Goal: Complete application form

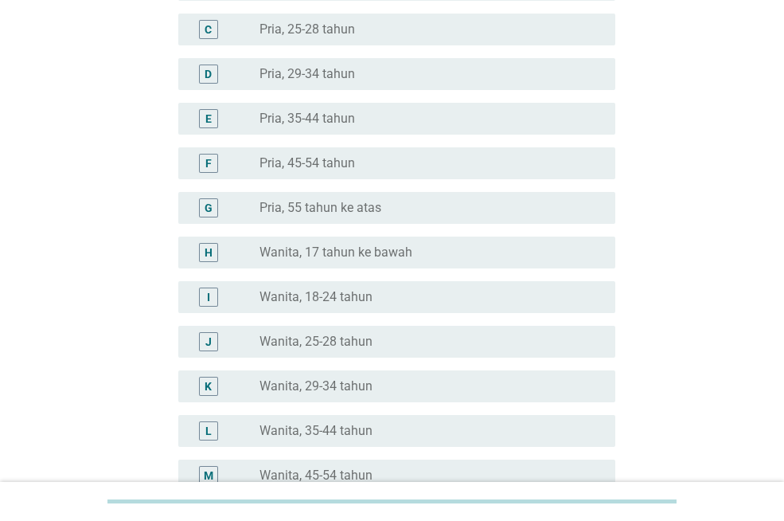
scroll to position [239, 0]
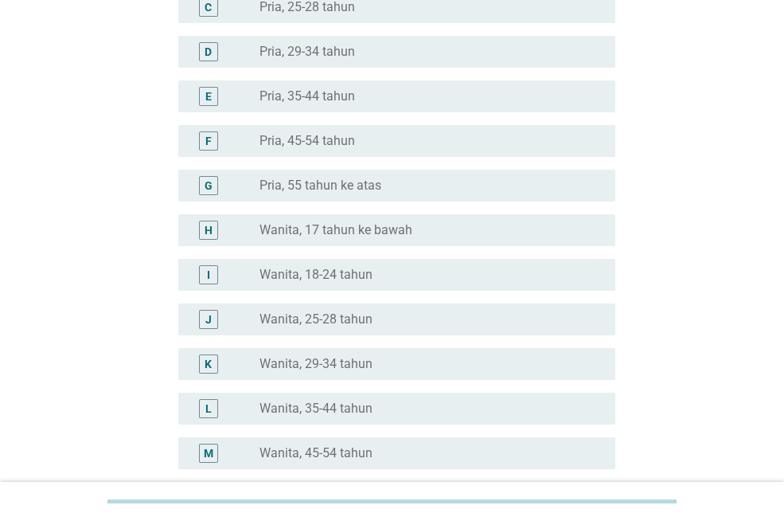
click at [349, 408] on label "Wanita, 35-44 tahun" at bounding box center [315, 408] width 113 height 16
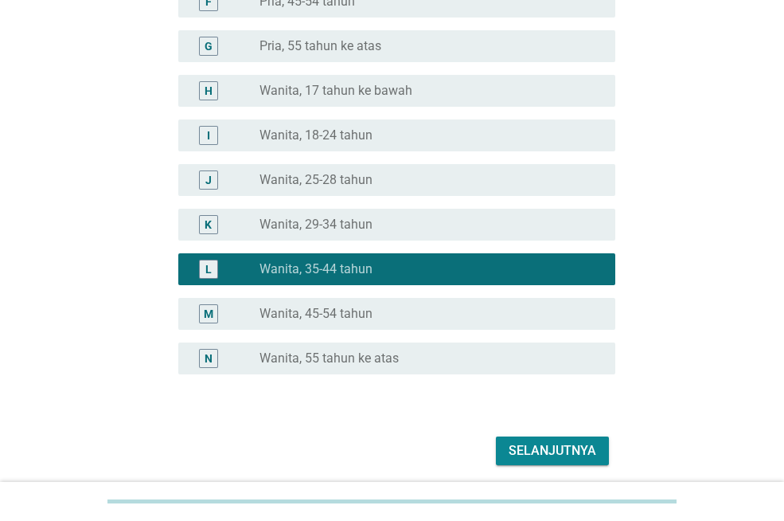
scroll to position [436, 0]
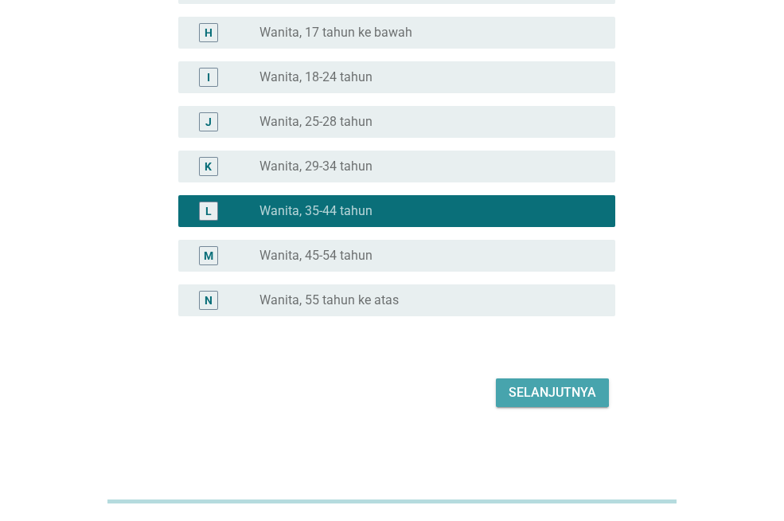
click at [545, 389] on div "Selanjutnya" at bounding box center [553, 392] width 88 height 19
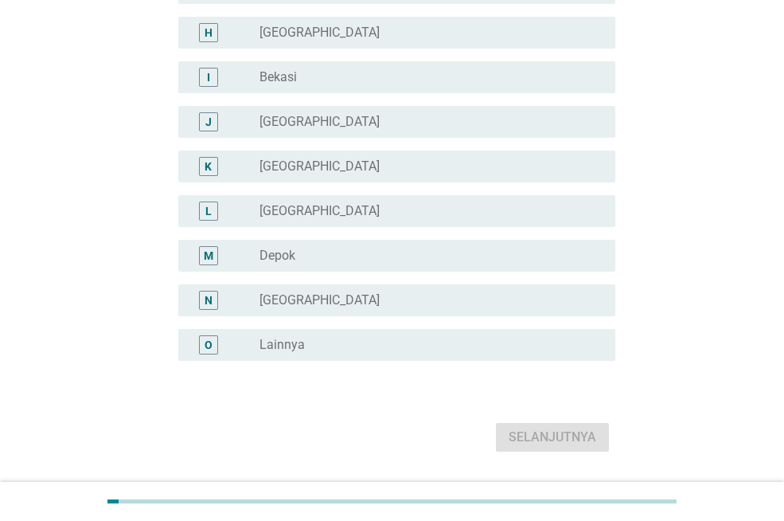
scroll to position [0, 0]
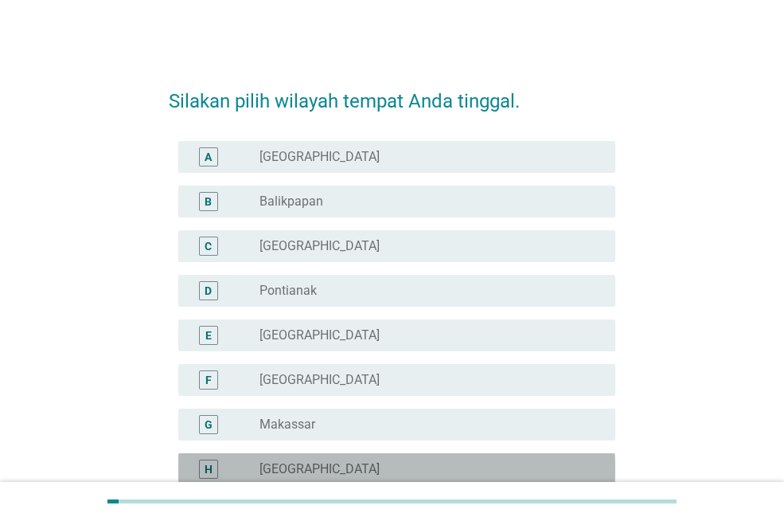
click at [357, 468] on div "radio_button_unchecked [GEOGRAPHIC_DATA]" at bounding box center [424, 469] width 330 height 16
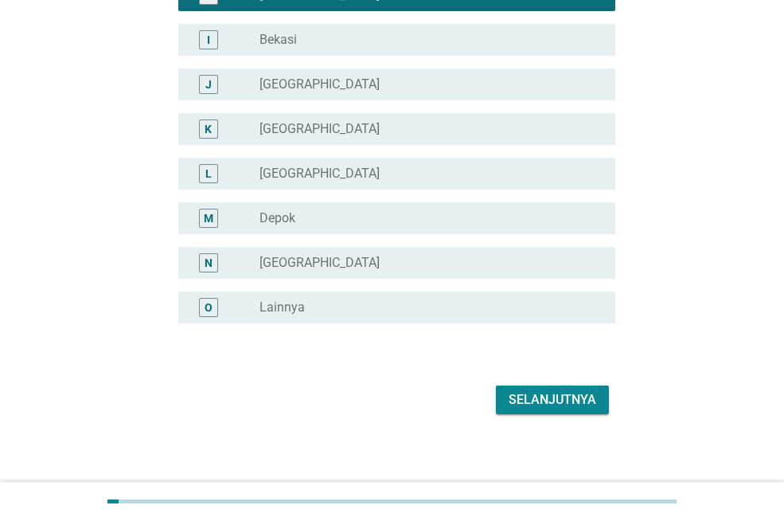
scroll to position [481, 0]
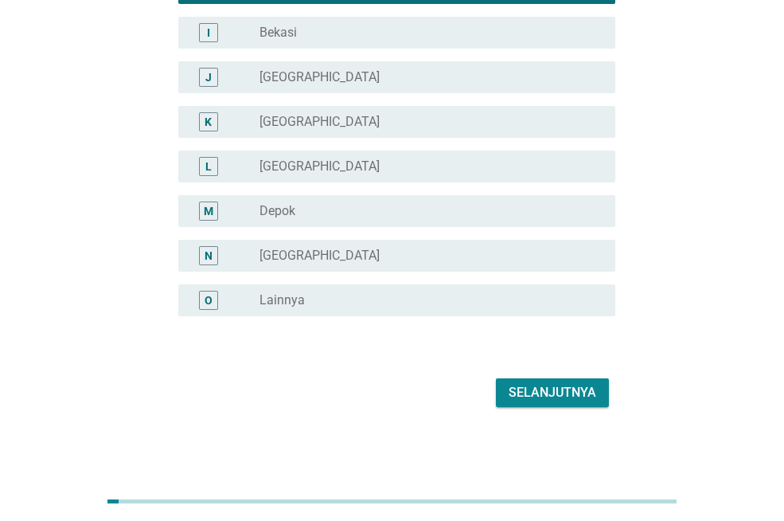
click at [573, 394] on div "Selanjutnya" at bounding box center [553, 392] width 88 height 19
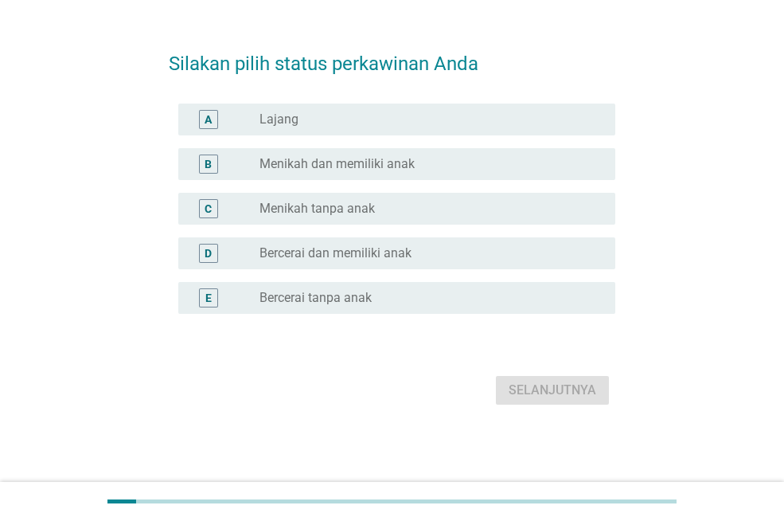
scroll to position [0, 0]
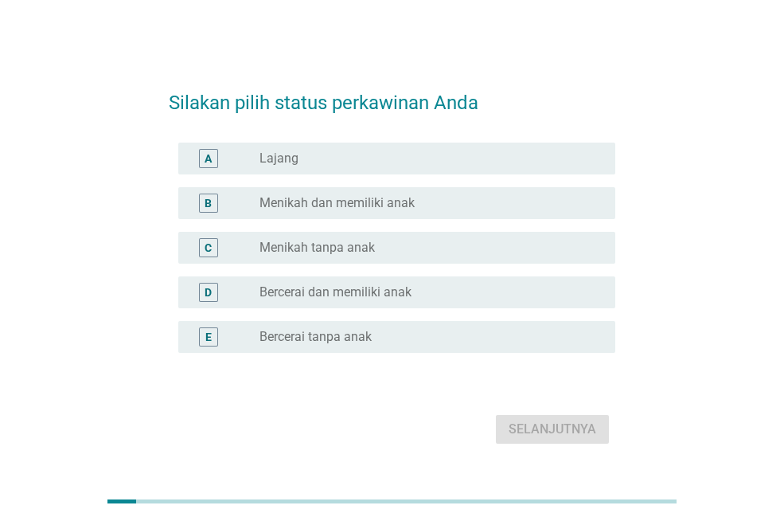
click at [352, 209] on label "Menikah dan memiliki anak" at bounding box center [336, 203] width 155 height 16
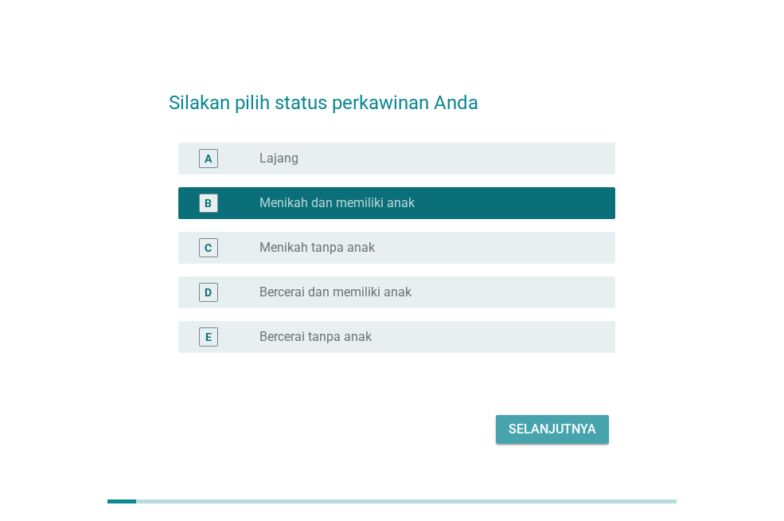
click at [535, 430] on div "Selanjutnya" at bounding box center [553, 428] width 88 height 19
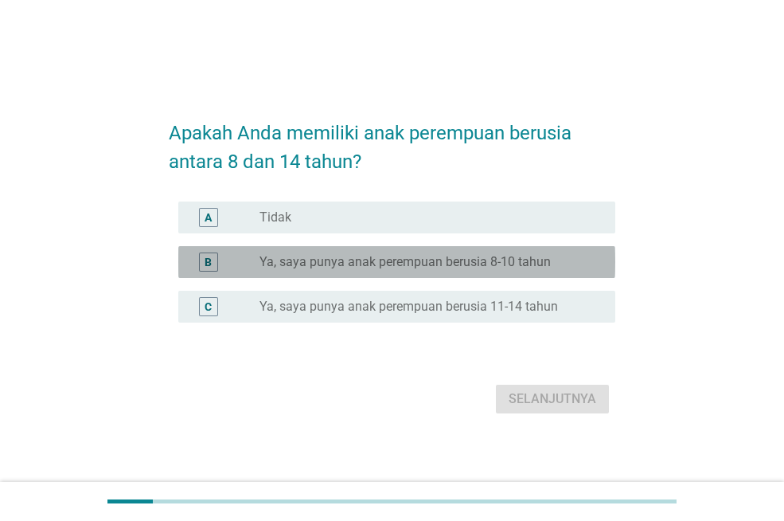
click at [453, 271] on div "radio_button_unchecked Ya, saya punya anak perempuan berusia 8-10 tahun" at bounding box center [430, 261] width 343 height 19
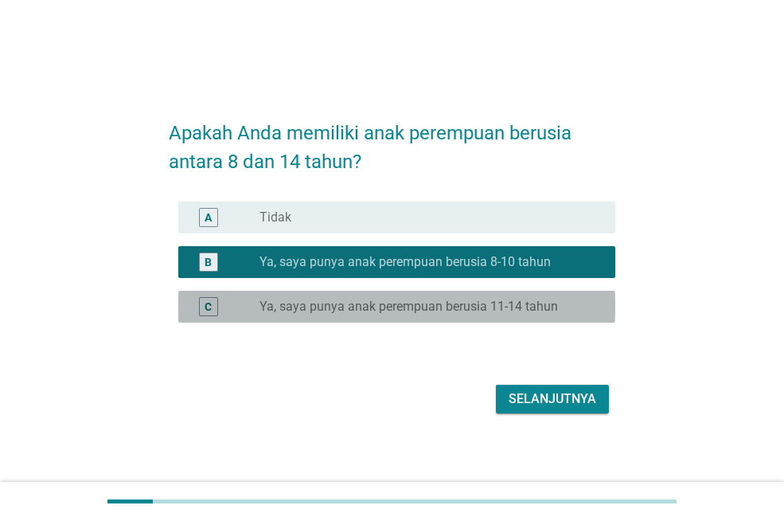
click at [458, 295] on div "C radio_button_unchecked Ya, saya punya anak perempuan berusia 11-14 tahun" at bounding box center [396, 307] width 437 height 32
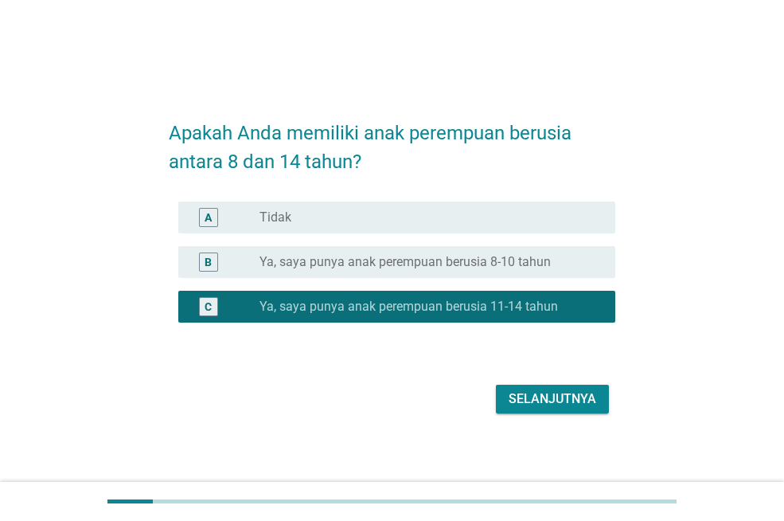
click at [548, 400] on div "Selanjutnya" at bounding box center [553, 398] width 88 height 19
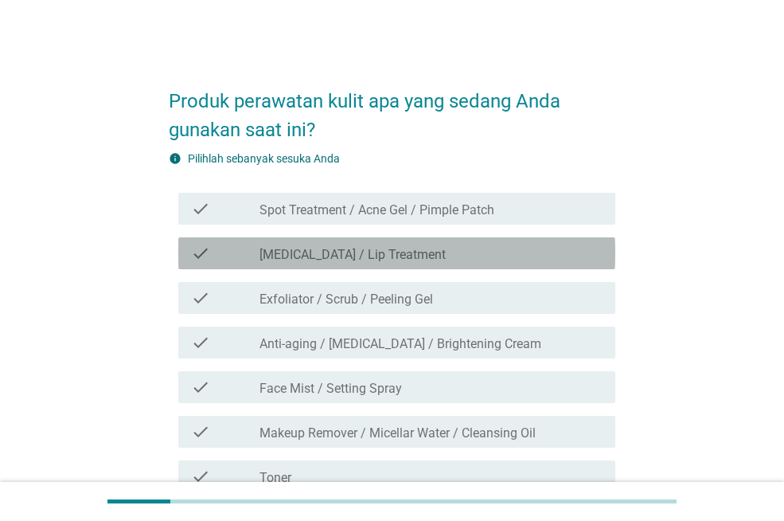
click at [490, 249] on div "check_box_outline_blank [MEDICAL_DATA] / Lip Treatment" at bounding box center [430, 253] width 343 height 19
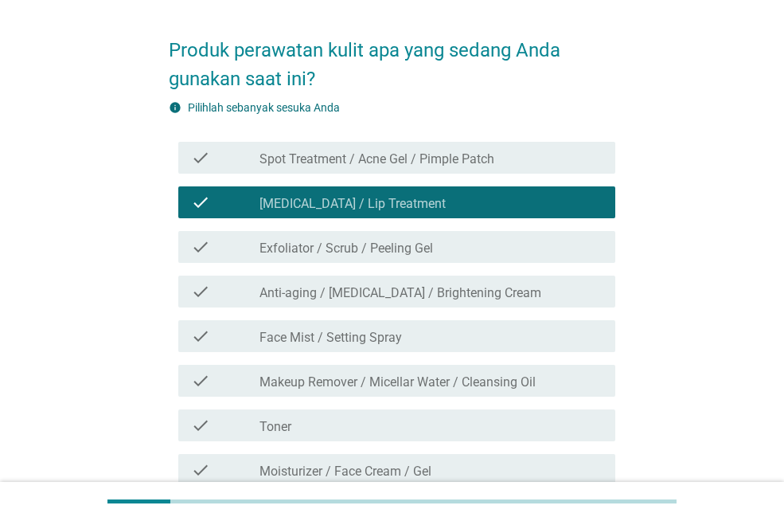
scroll to position [80, 0]
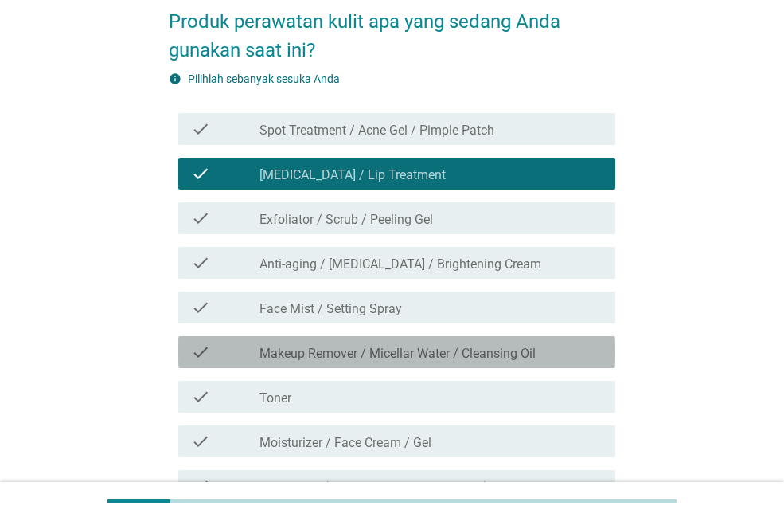
click at [485, 357] on label "Makeup Remover / Micellar Water / Cleansing Oil" at bounding box center [397, 353] width 276 height 16
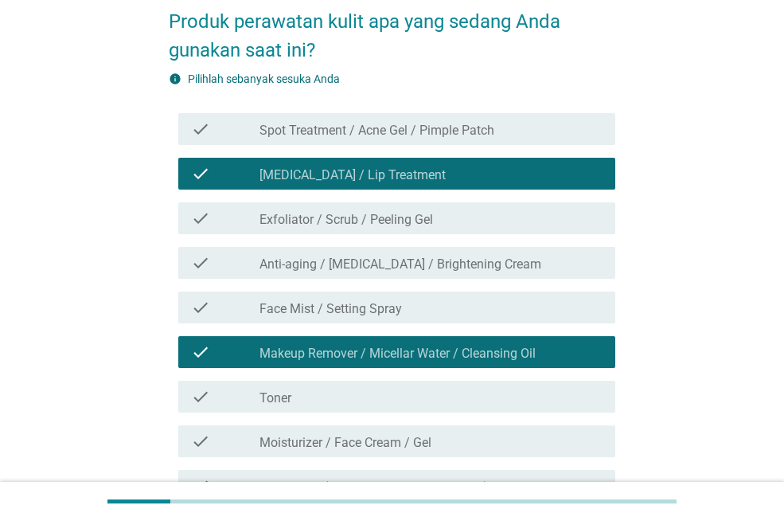
click at [472, 451] on div "check check_box_outline_blank Moisturizer / Face Cream / Gel" at bounding box center [396, 441] width 437 height 32
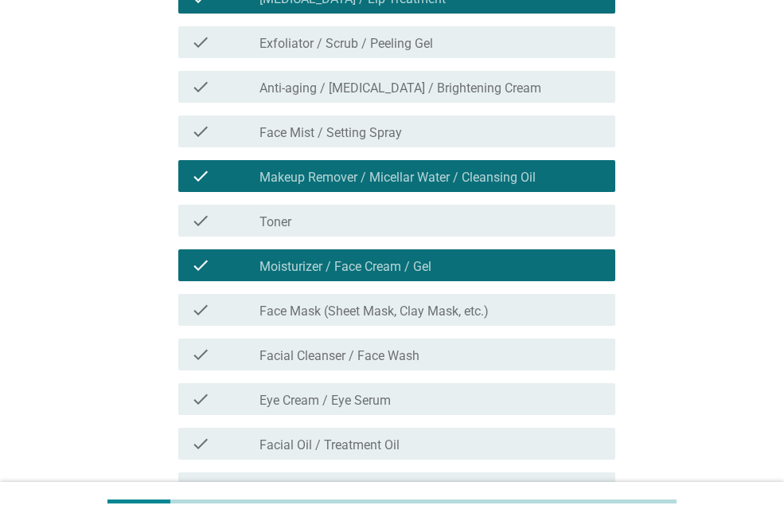
scroll to position [318, 0]
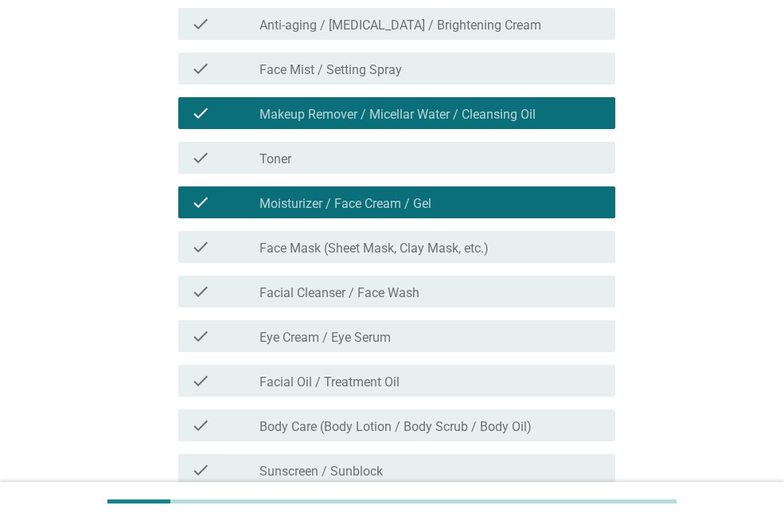
click at [465, 256] on div "check check_box_outline_blank Face Mask (Sheet Mask, Clay Mask, etc.)" at bounding box center [396, 247] width 437 height 32
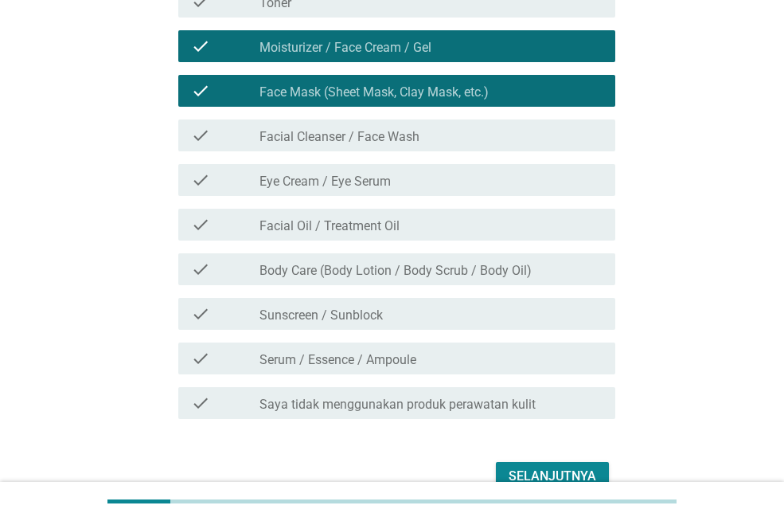
scroll to position [478, 0]
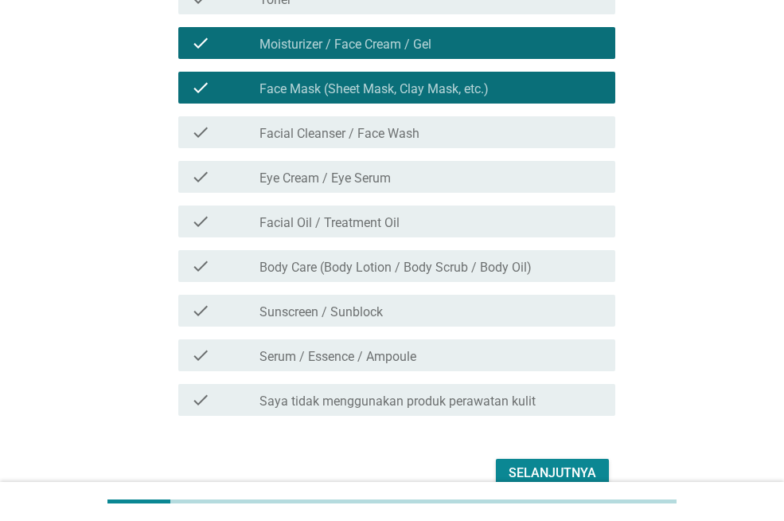
click at [530, 471] on div "Selanjutnya" at bounding box center [553, 472] width 88 height 19
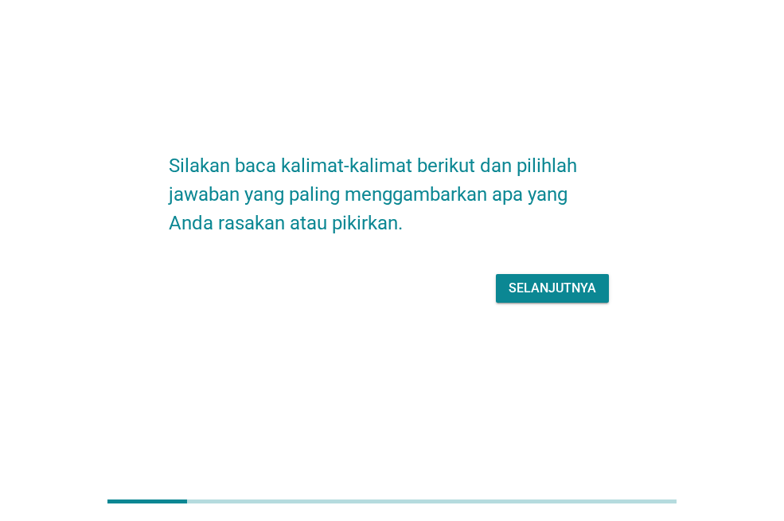
scroll to position [0, 0]
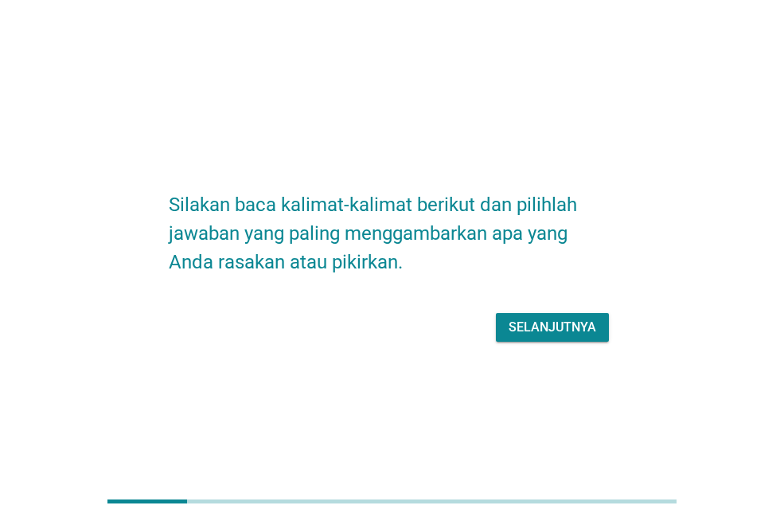
click at [555, 332] on div "Selanjutnya" at bounding box center [553, 327] width 88 height 19
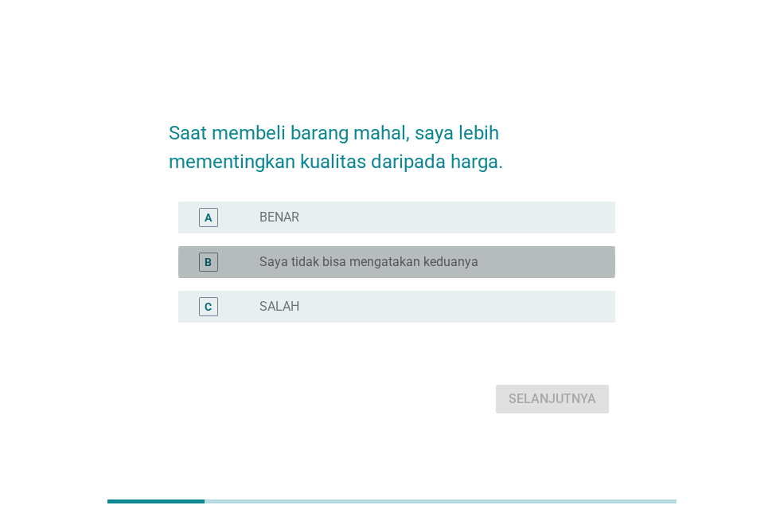
click at [326, 256] on label "Saya tidak bisa mengatakan keduanya" at bounding box center [368, 262] width 219 height 16
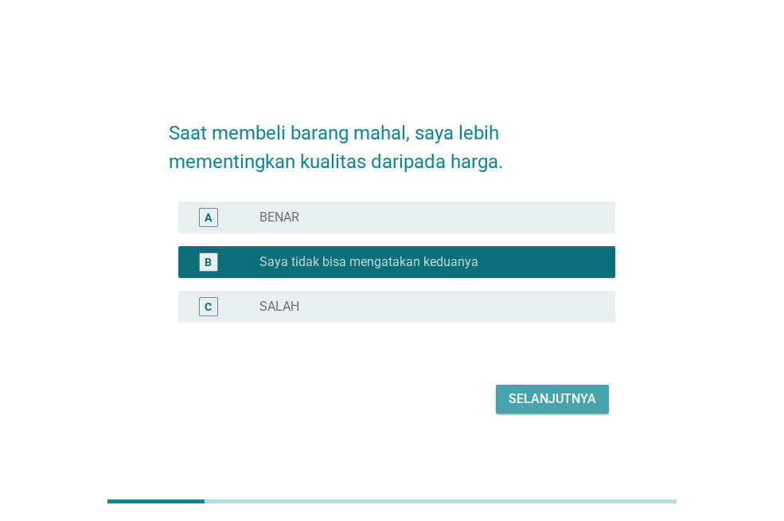
click at [533, 396] on div "Selanjutnya" at bounding box center [553, 398] width 88 height 19
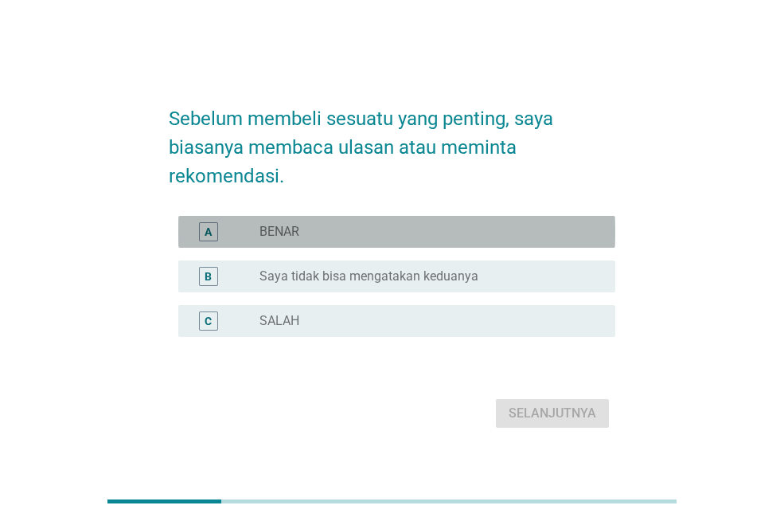
click at [364, 241] on div "A radio_button_unchecked BENAR" at bounding box center [396, 232] width 437 height 32
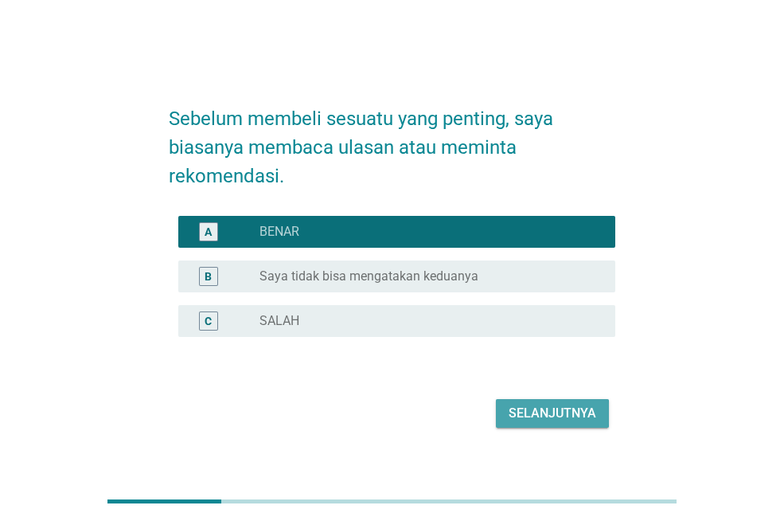
click at [526, 415] on div "Selanjutnya" at bounding box center [553, 413] width 88 height 19
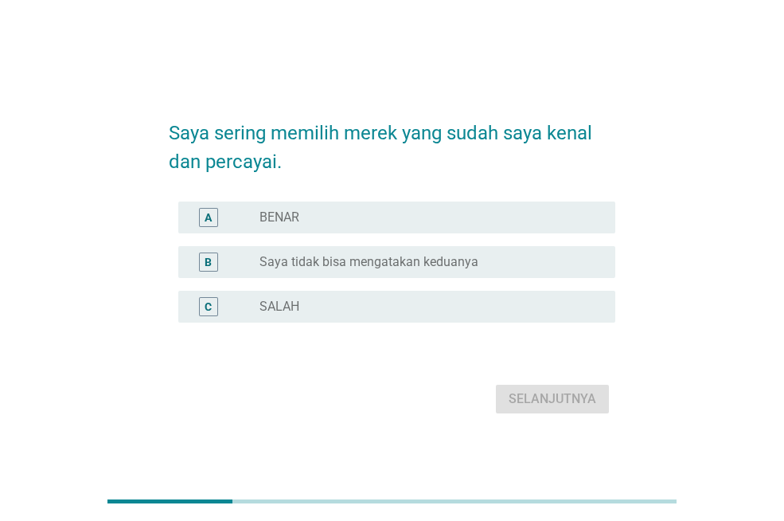
click at [396, 218] on div "radio_button_unchecked BENAR" at bounding box center [424, 217] width 330 height 16
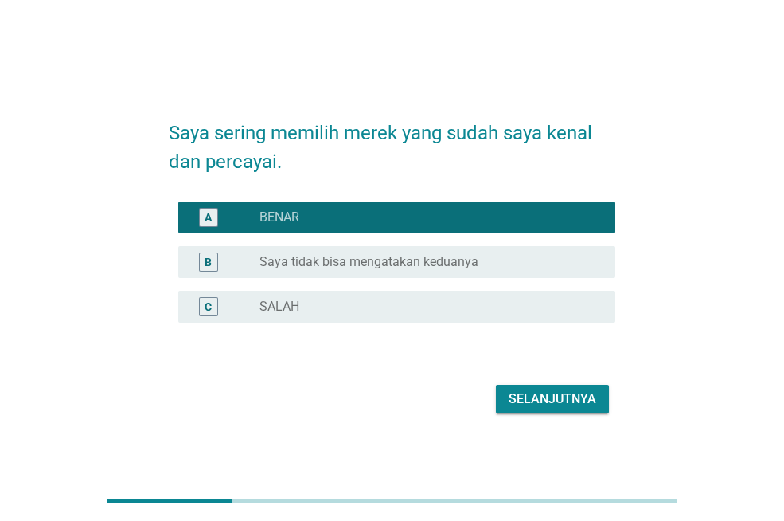
click at [544, 400] on div "Selanjutnya" at bounding box center [553, 398] width 88 height 19
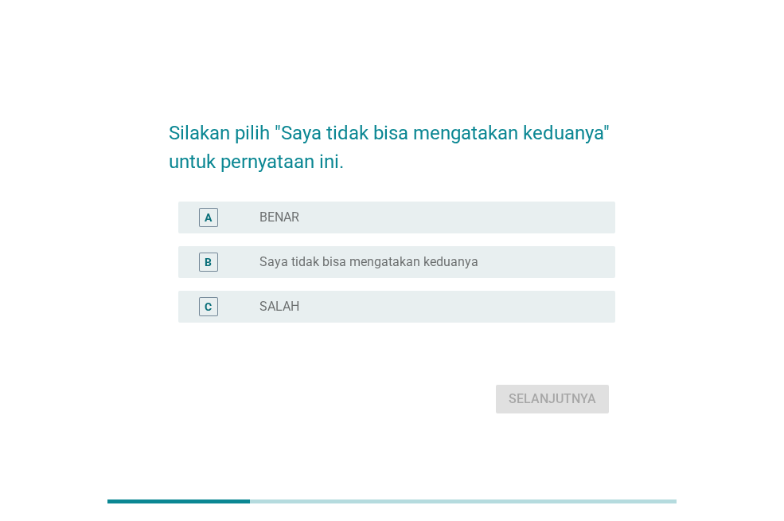
click at [395, 262] on label "Saya tidak bisa mengatakan keduanya" at bounding box center [368, 262] width 219 height 16
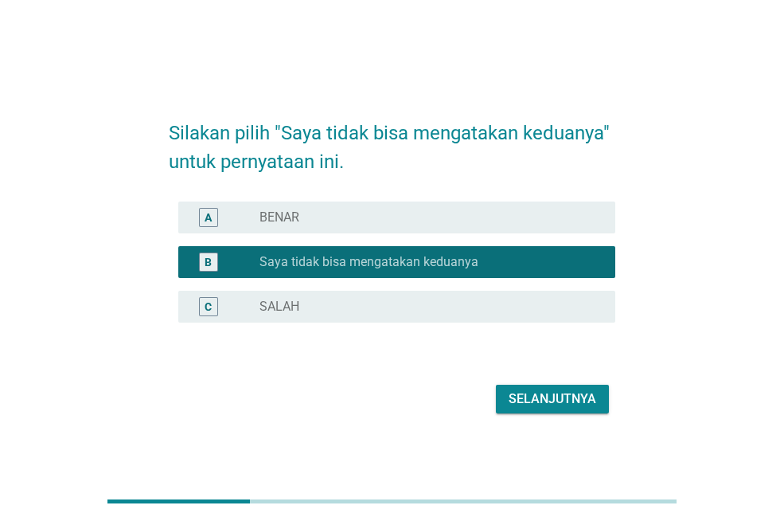
click at [553, 400] on div "Selanjutnya" at bounding box center [553, 398] width 88 height 19
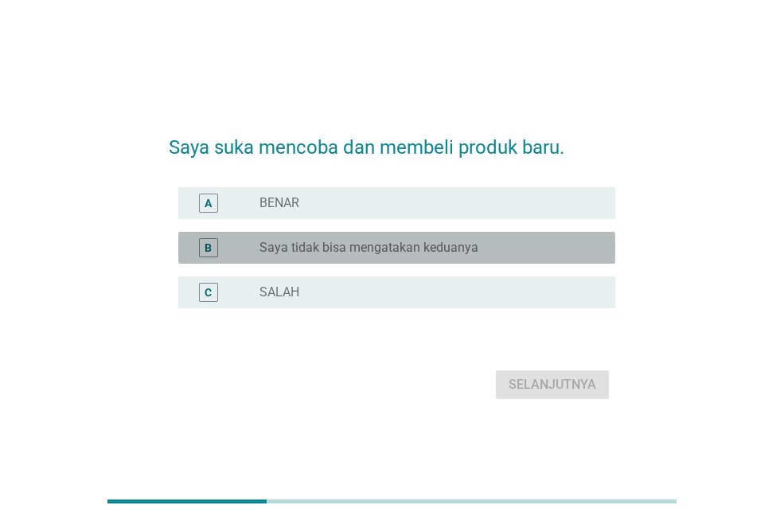
click at [350, 245] on label "Saya tidak bisa mengatakan keduanya" at bounding box center [368, 248] width 219 height 16
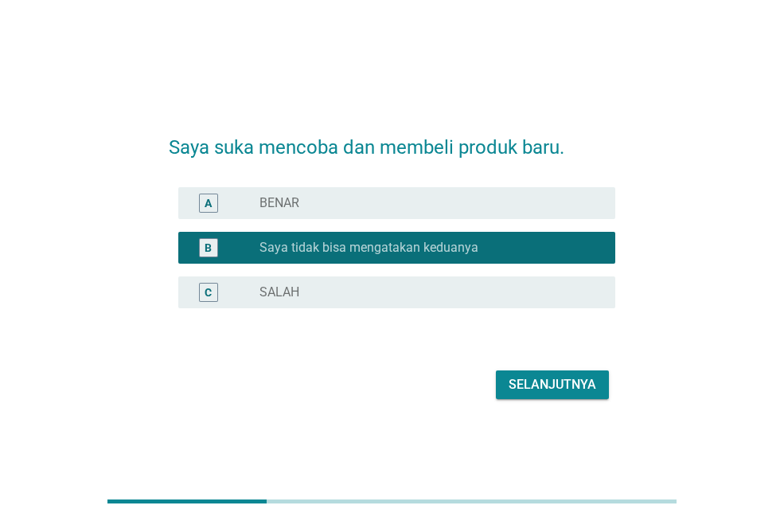
click at [358, 215] on div "A radio_button_unchecked BENAR" at bounding box center [396, 203] width 437 height 32
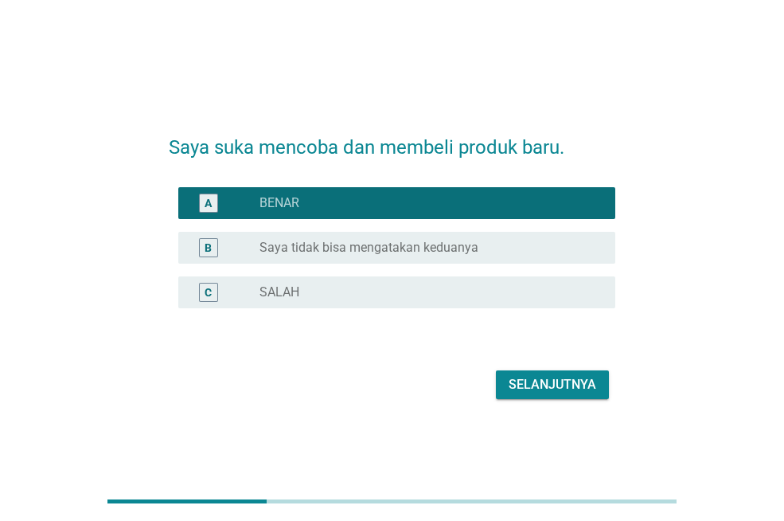
click at [510, 388] on div "Selanjutnya" at bounding box center [553, 384] width 88 height 19
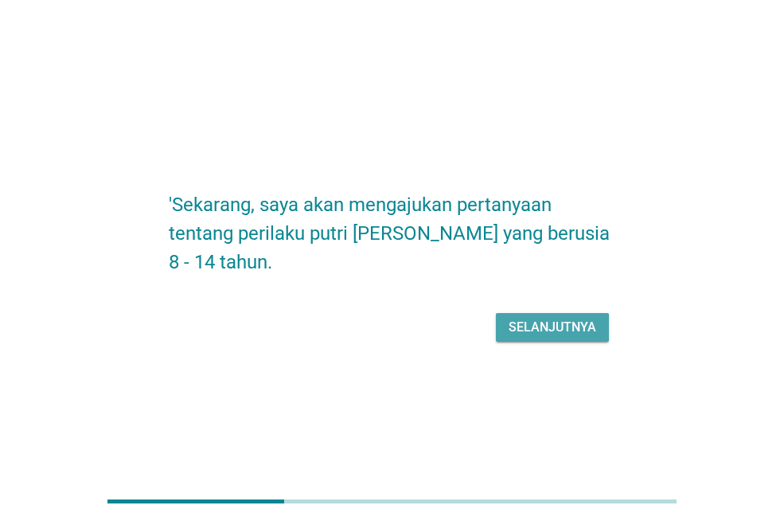
click at [542, 318] on div "Selanjutnya" at bounding box center [553, 327] width 88 height 19
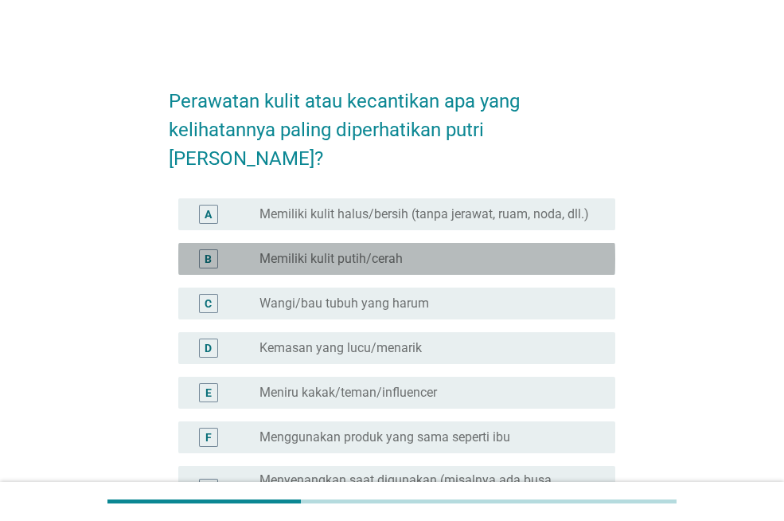
click at [468, 251] on div "radio_button_unchecked Memiliki kulit putih/cerah" at bounding box center [424, 259] width 330 height 16
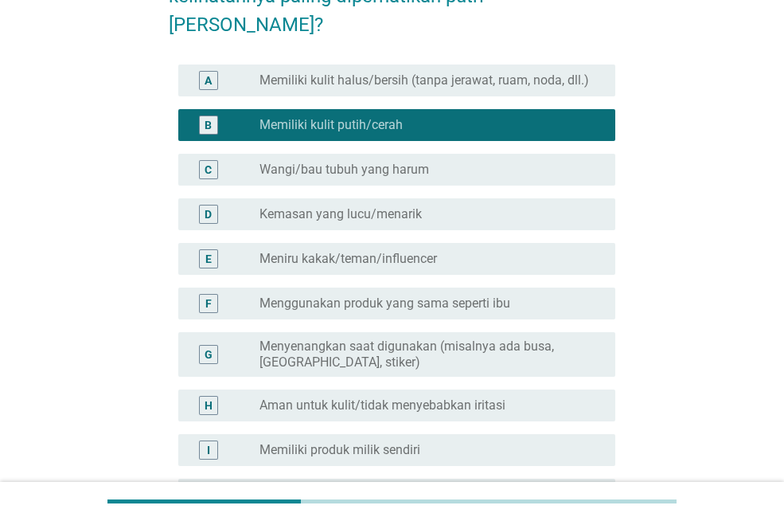
scroll to position [159, 0]
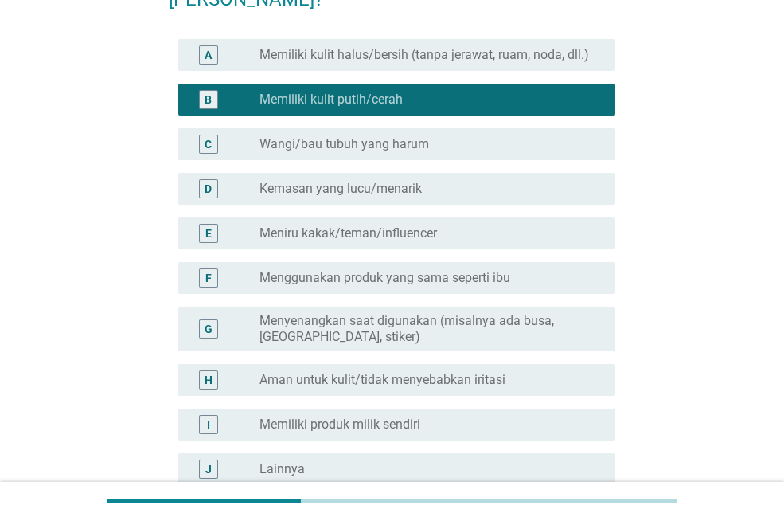
click at [530, 372] on div "radio_button_unchecked Aman untuk kulit/tidak menyebabkan iritasi" at bounding box center [424, 380] width 330 height 16
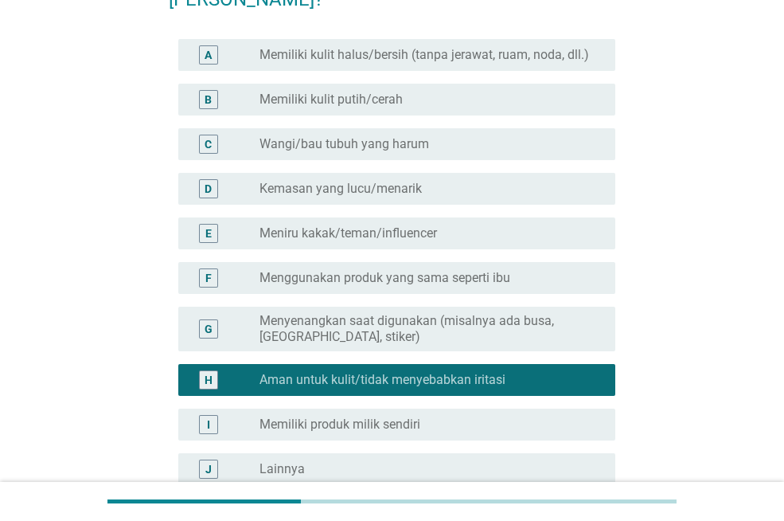
click at [484, 92] on div "radio_button_unchecked Memiliki kulit putih/cerah" at bounding box center [424, 100] width 330 height 16
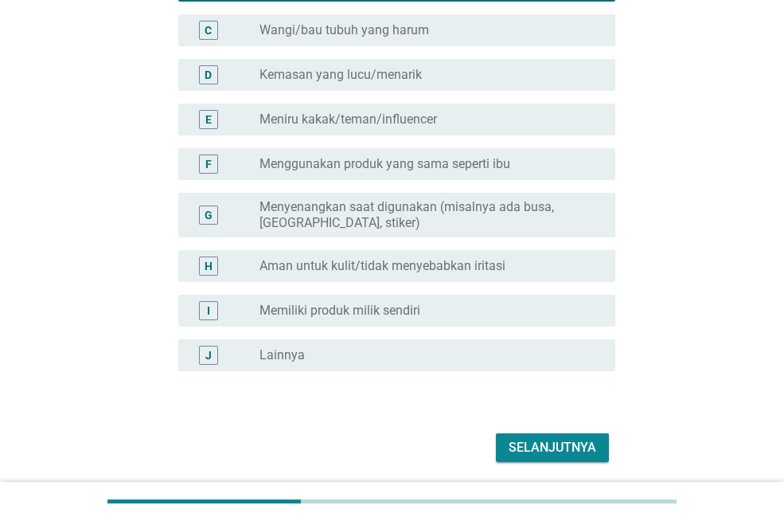
scroll to position [299, 0]
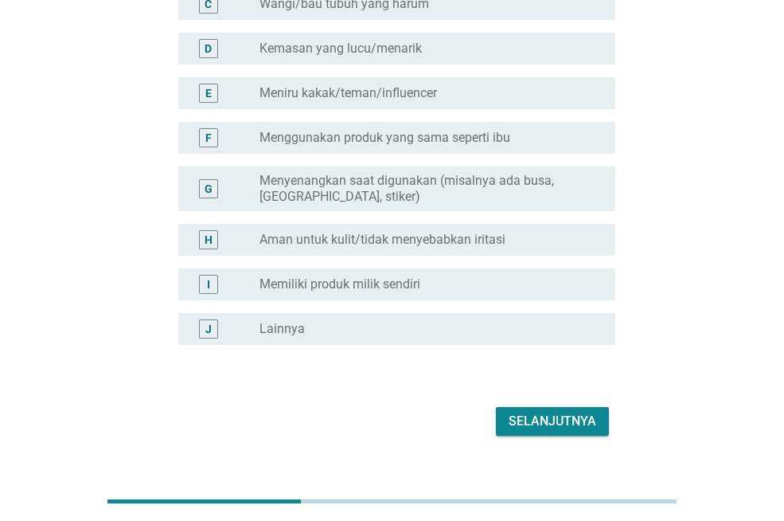
click at [559, 412] on div "Selanjutnya" at bounding box center [553, 421] width 88 height 19
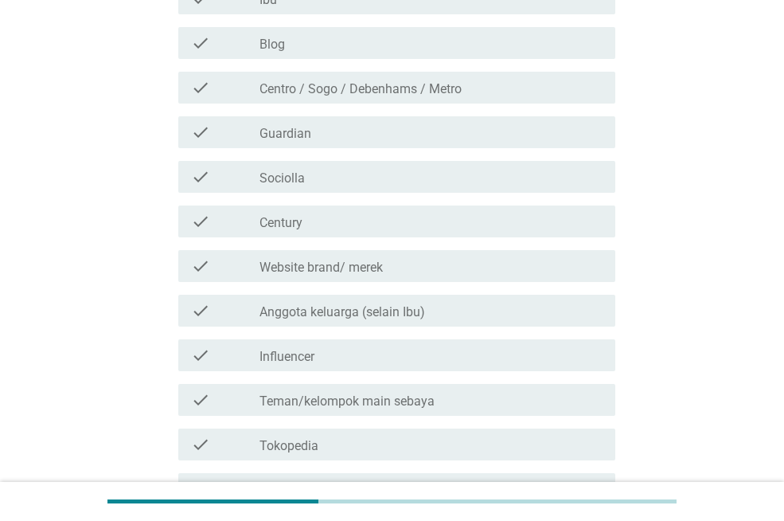
scroll to position [0, 0]
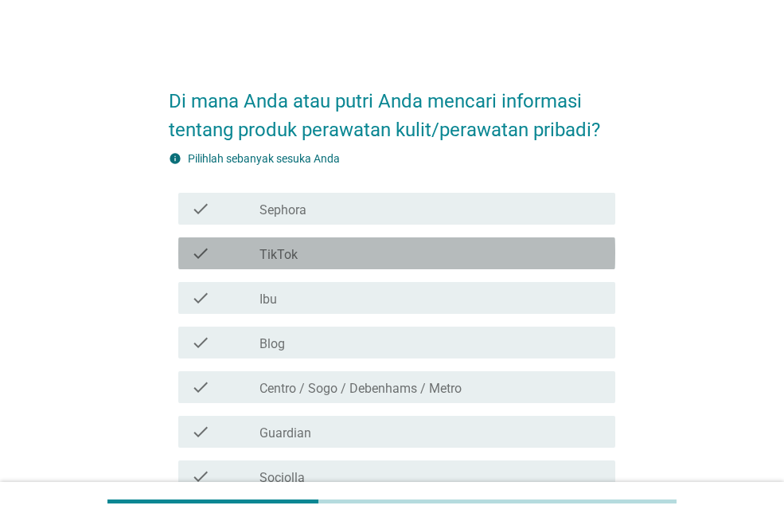
click at [408, 257] on div "check_box_outline_blank TikTok" at bounding box center [430, 253] width 343 height 19
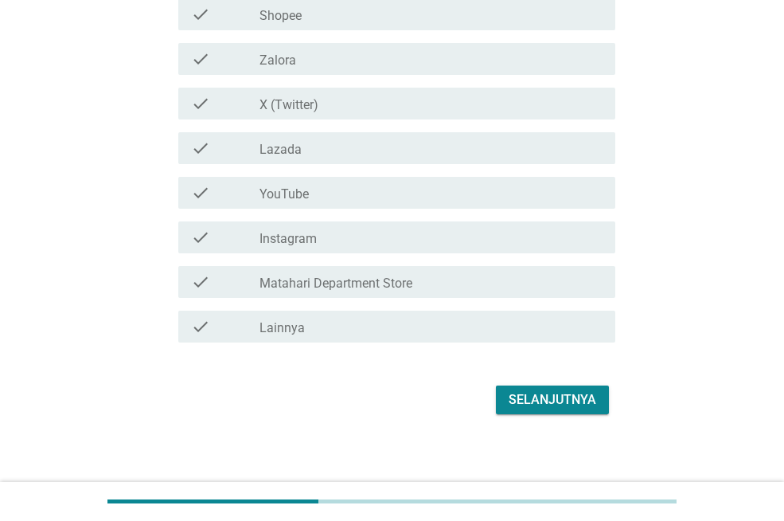
scroll to position [825, 0]
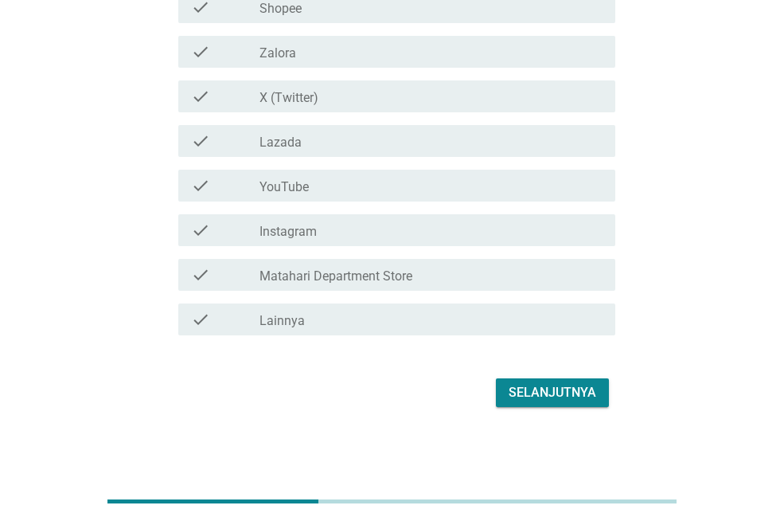
click at [572, 396] on div "Selanjutnya" at bounding box center [553, 392] width 88 height 19
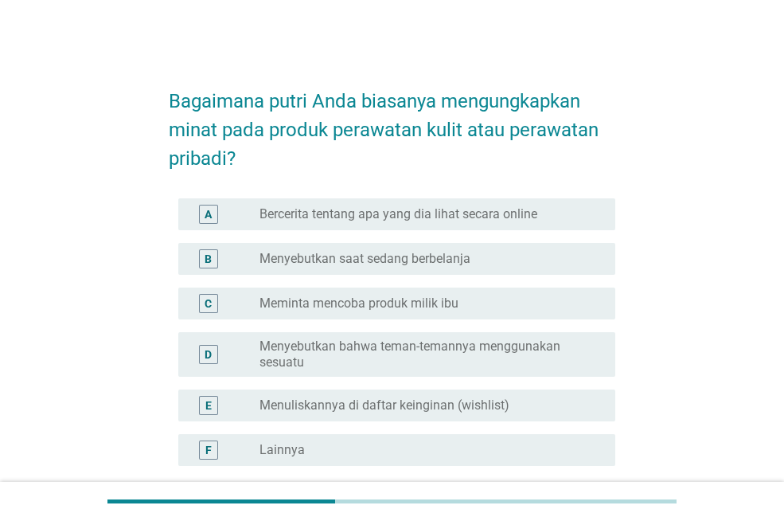
click at [431, 220] on label "Bercerita tentang apa yang dia lihat secara online" at bounding box center [398, 214] width 278 height 16
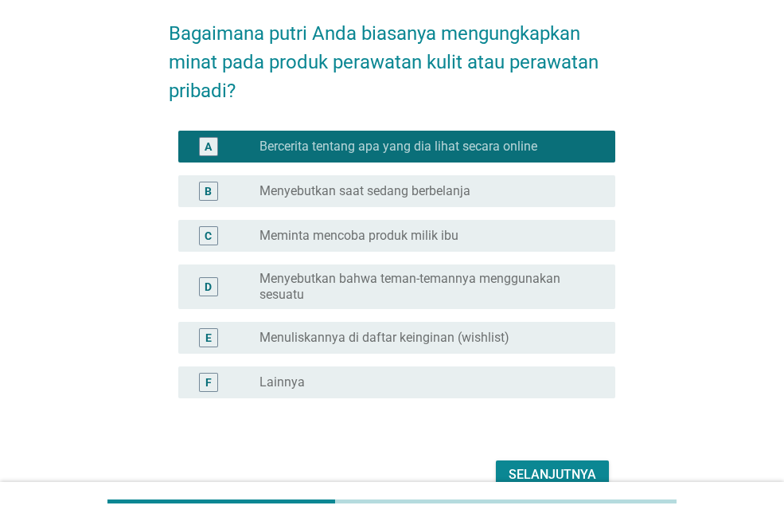
scroll to position [150, 0]
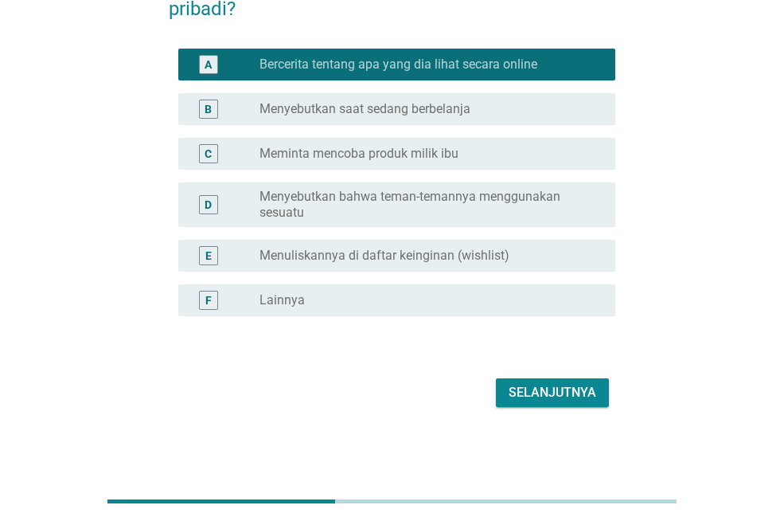
click at [556, 390] on div "Selanjutnya" at bounding box center [553, 392] width 88 height 19
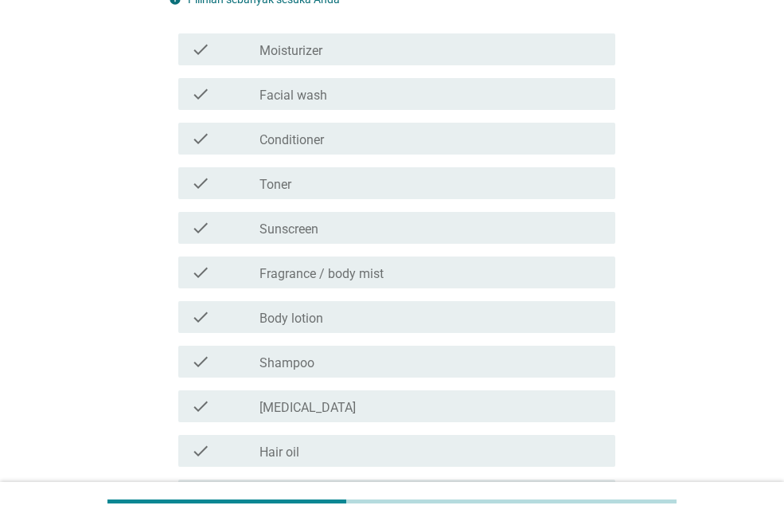
scroll to position [239, 0]
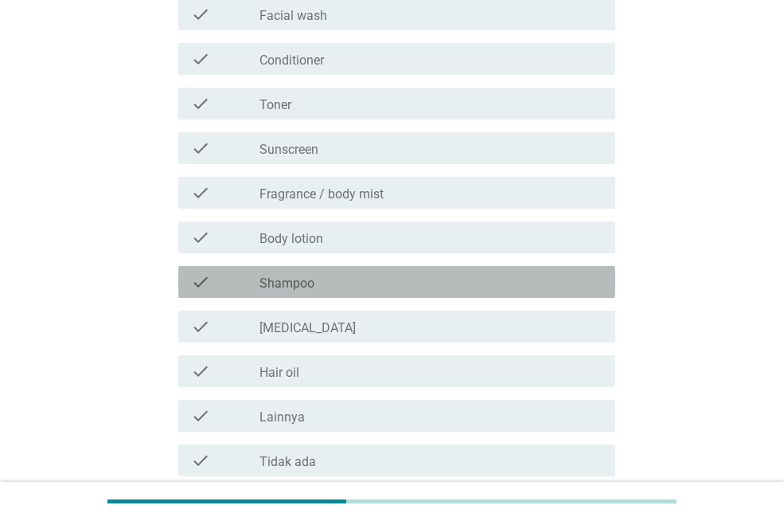
click at [375, 281] on div "check_box_outline_blank Shampoo" at bounding box center [430, 281] width 343 height 19
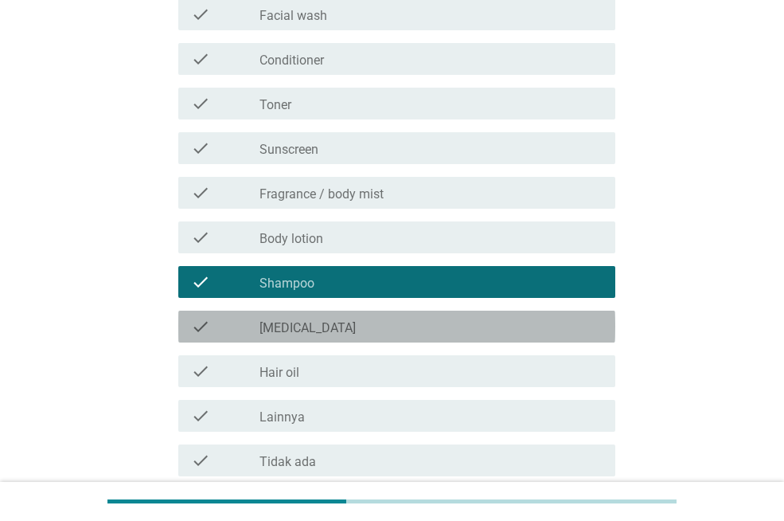
click at [382, 332] on div "check_box_outline_blank [MEDICAL_DATA]" at bounding box center [430, 326] width 343 height 19
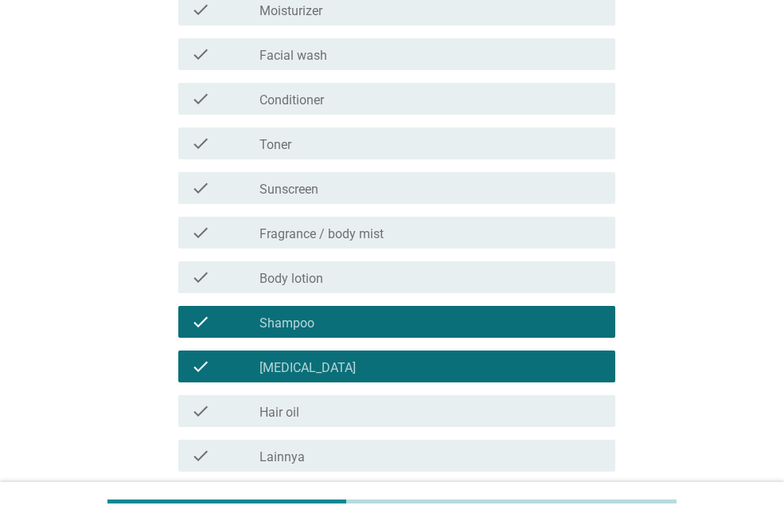
scroll to position [159, 0]
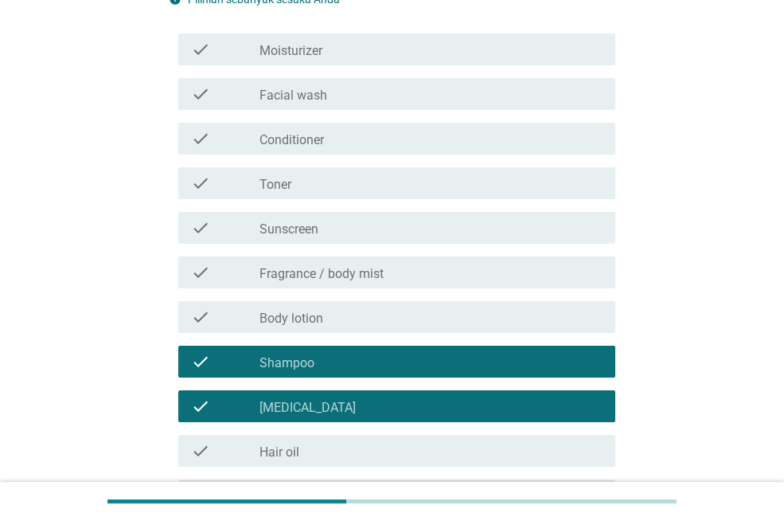
click at [380, 314] on div "check_box_outline_blank Body lotion" at bounding box center [430, 316] width 343 height 19
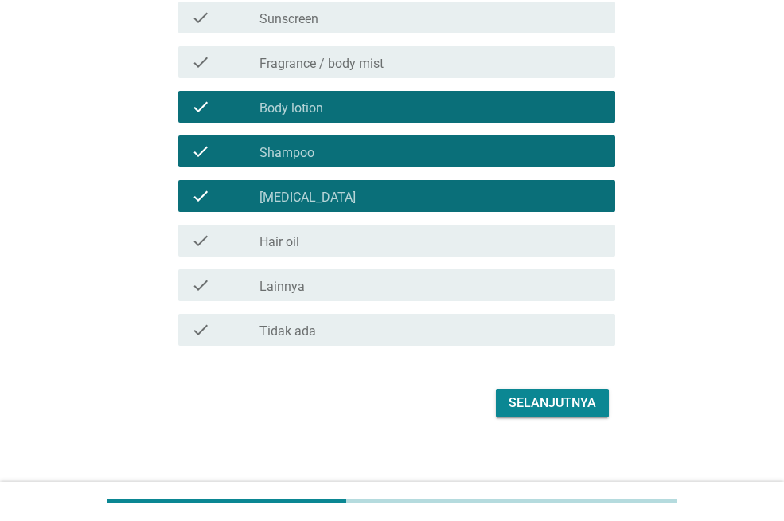
scroll to position [380, 0]
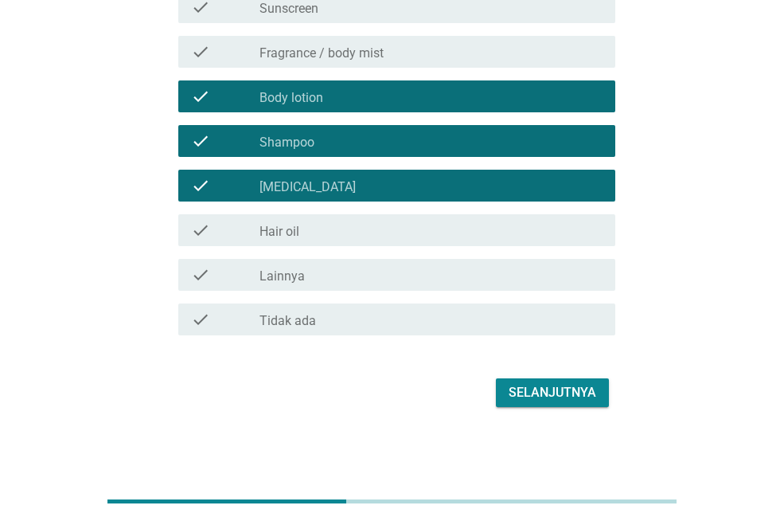
click at [549, 399] on div "Selanjutnya" at bounding box center [553, 392] width 88 height 19
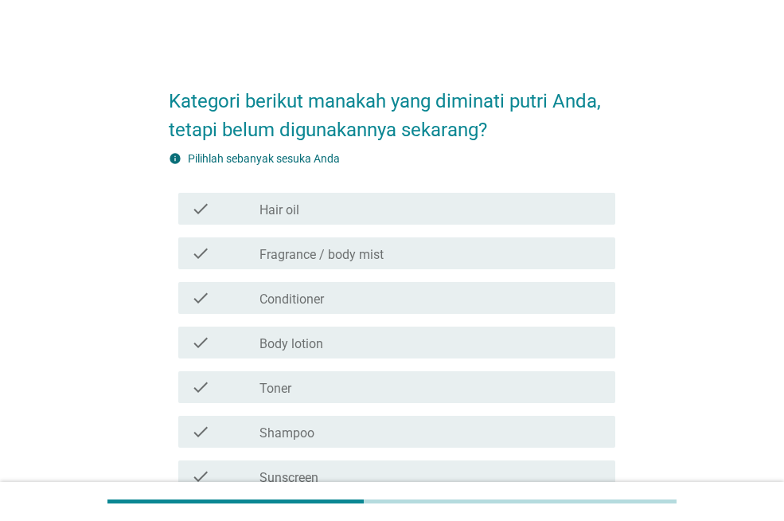
click at [352, 342] on div "check_box_outline_blank Body lotion" at bounding box center [430, 342] width 343 height 19
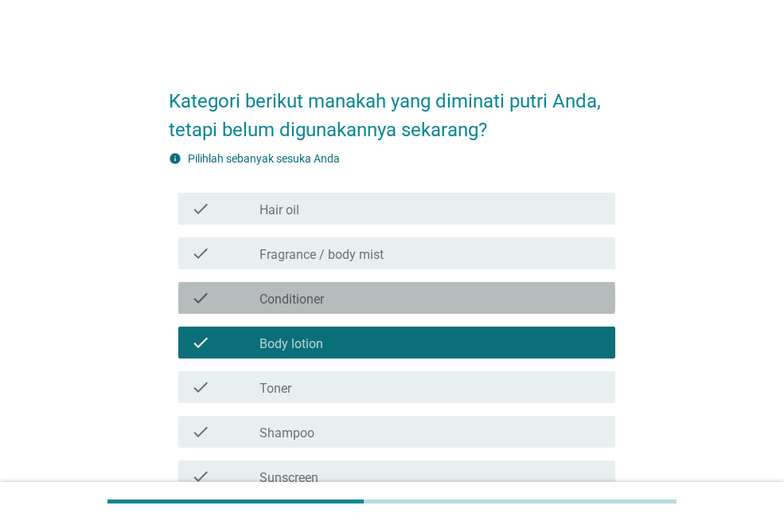
click at [350, 297] on div "check_box_outline_blank Conditioner" at bounding box center [430, 297] width 343 height 19
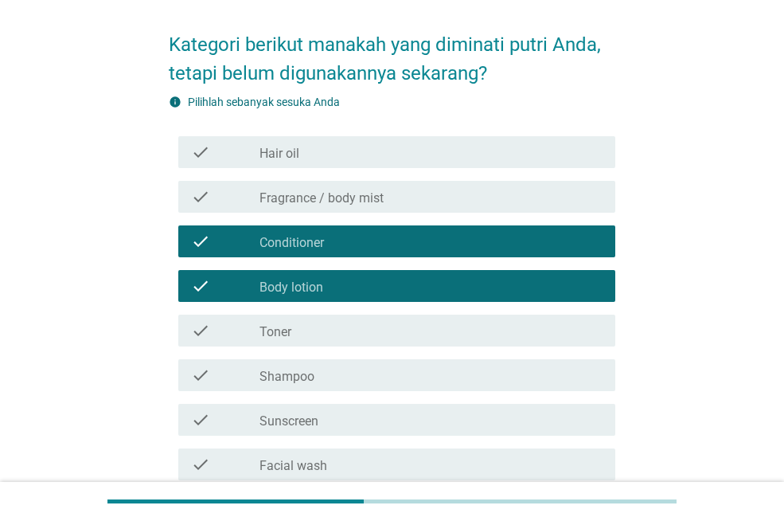
scroll to position [80, 0]
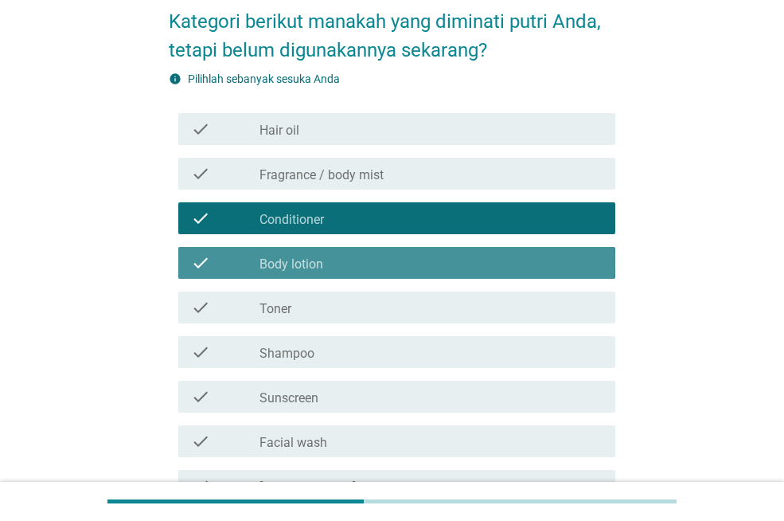
click at [448, 259] on div "check_box_outline_blank Body lotion" at bounding box center [430, 262] width 343 height 19
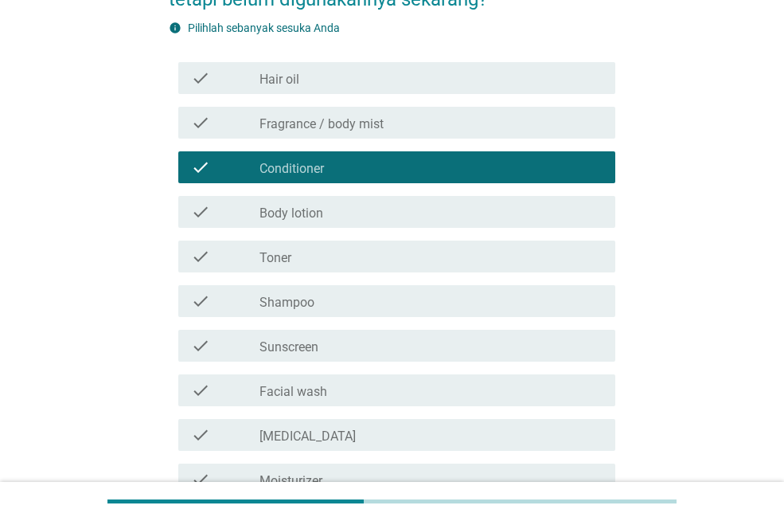
scroll to position [159, 0]
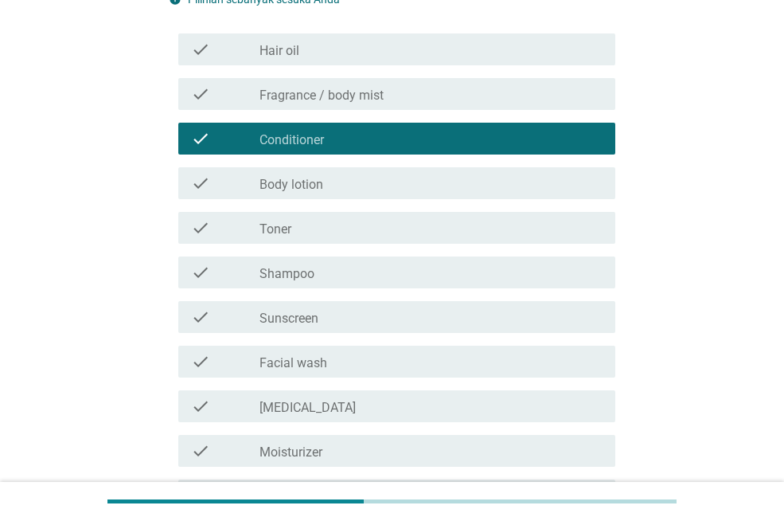
click at [425, 315] on div "check_box_outline_blank Sunscreen" at bounding box center [430, 316] width 343 height 19
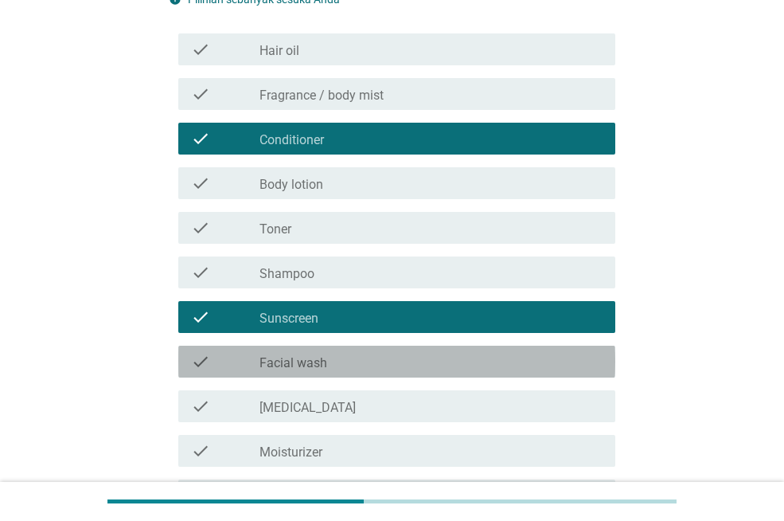
click at [439, 365] on div "check_box_outline_blank Facial wash" at bounding box center [430, 361] width 343 height 19
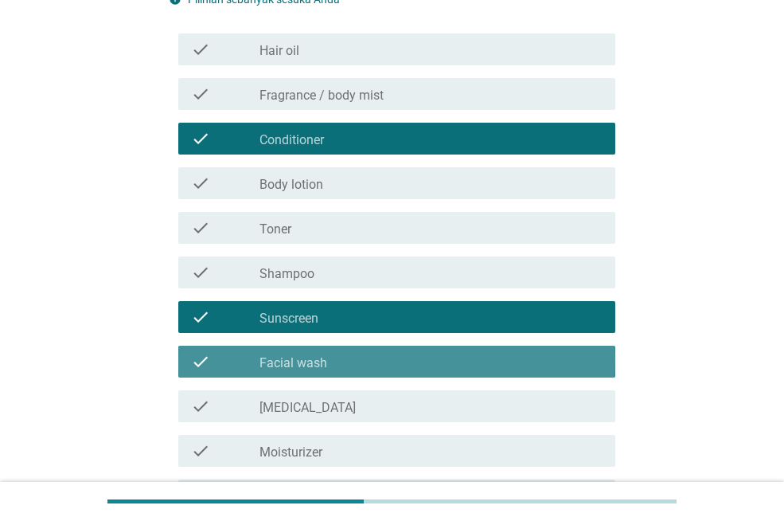
click at [439, 365] on div "check_box_outline_blank Facial wash" at bounding box center [430, 361] width 343 height 19
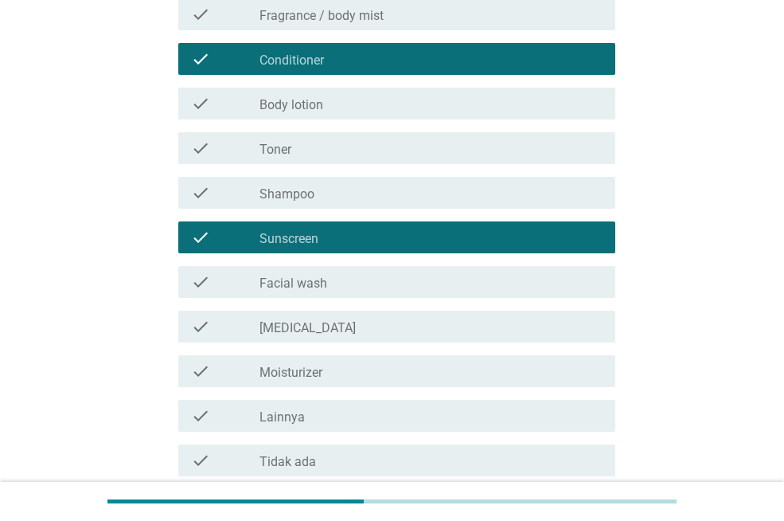
click at [428, 361] on div "check_box_outline_blank Moisturizer" at bounding box center [430, 370] width 343 height 19
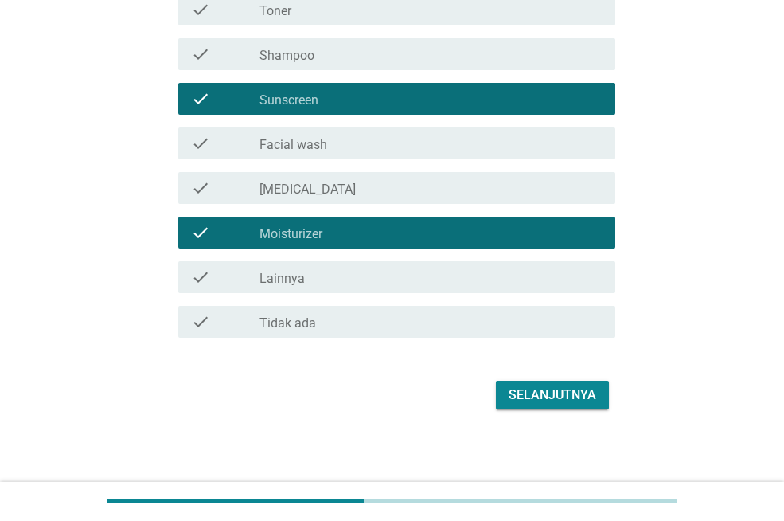
scroll to position [380, 0]
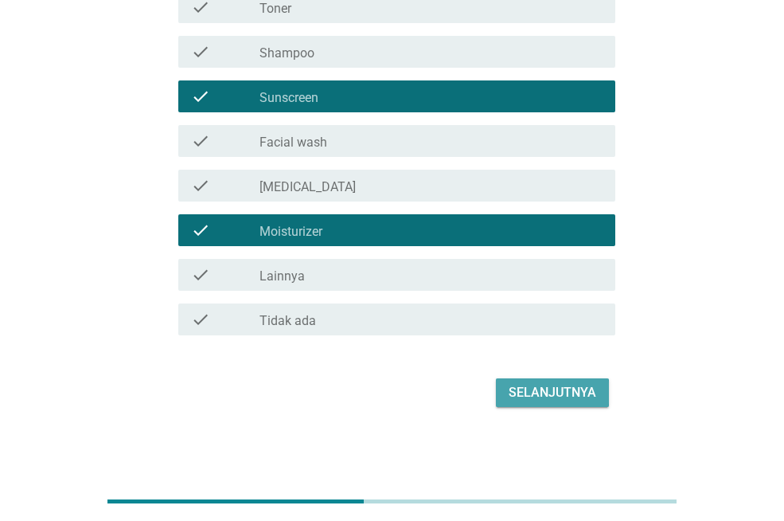
click at [537, 380] on button "Selanjutnya" at bounding box center [552, 392] width 113 height 29
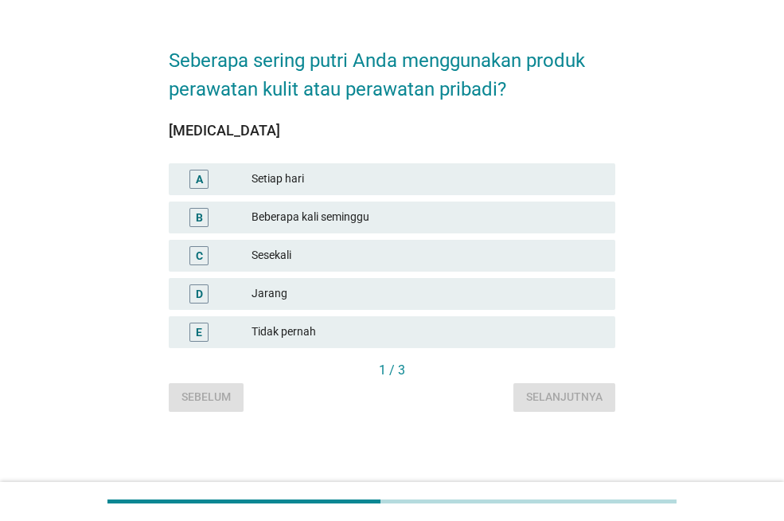
scroll to position [0, 0]
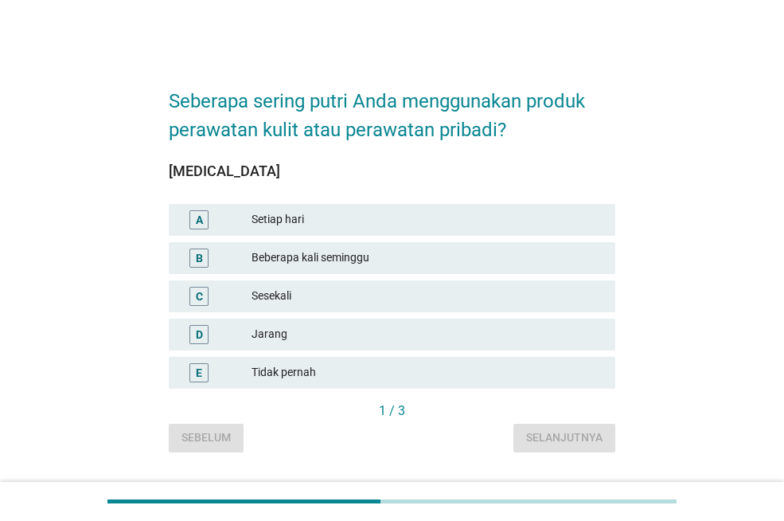
click at [382, 263] on div "Beberapa kali seminggu" at bounding box center [427, 257] width 351 height 19
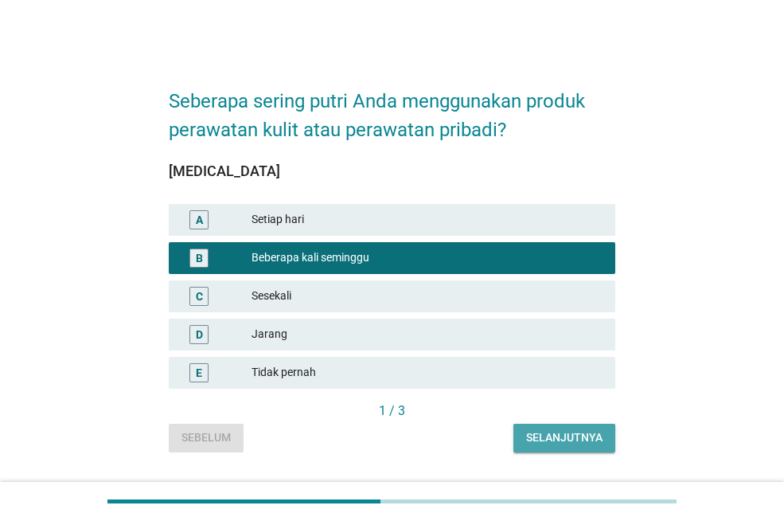
click at [559, 446] on button "Selanjutnya" at bounding box center [564, 437] width 102 height 29
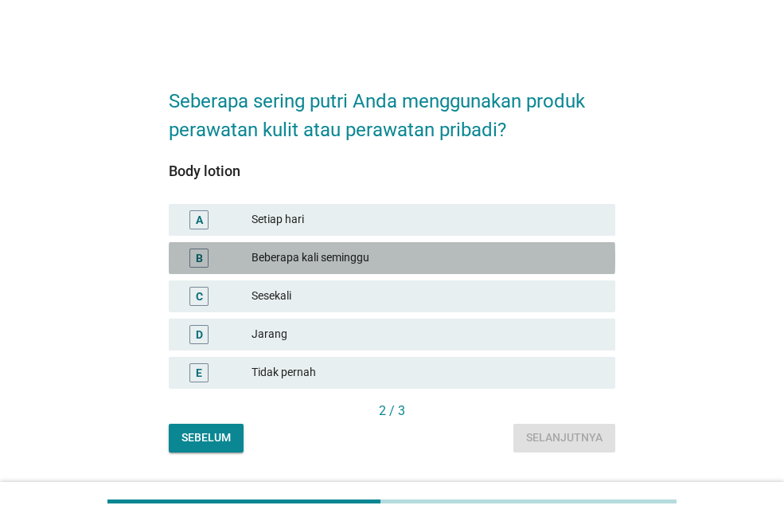
click at [364, 256] on div "Beberapa kali seminggu" at bounding box center [427, 257] width 351 height 19
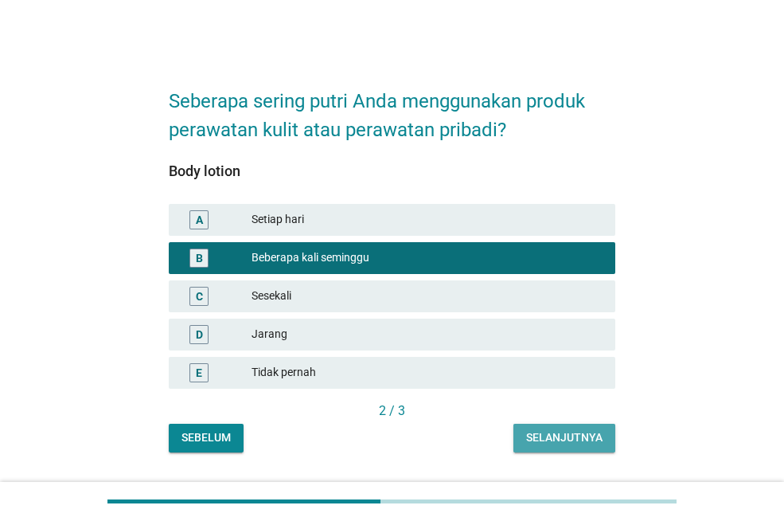
click at [561, 436] on div "Selanjutnya" at bounding box center [564, 437] width 76 height 17
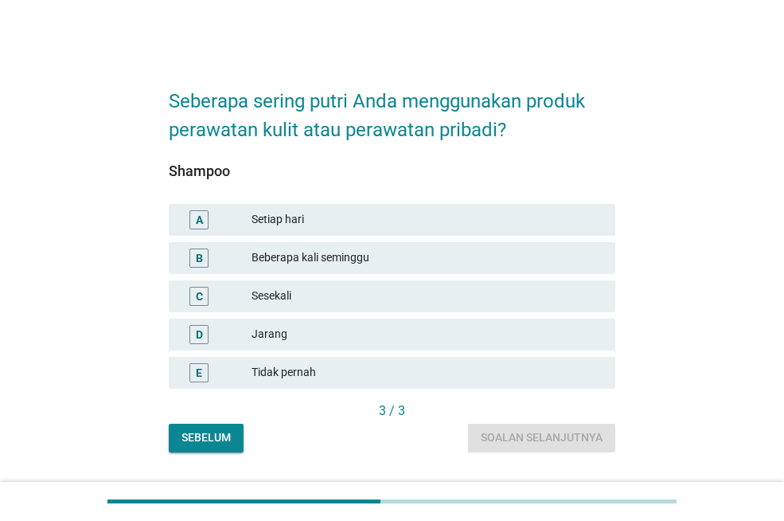
click at [349, 220] on div "Setiap hari" at bounding box center [427, 219] width 351 height 19
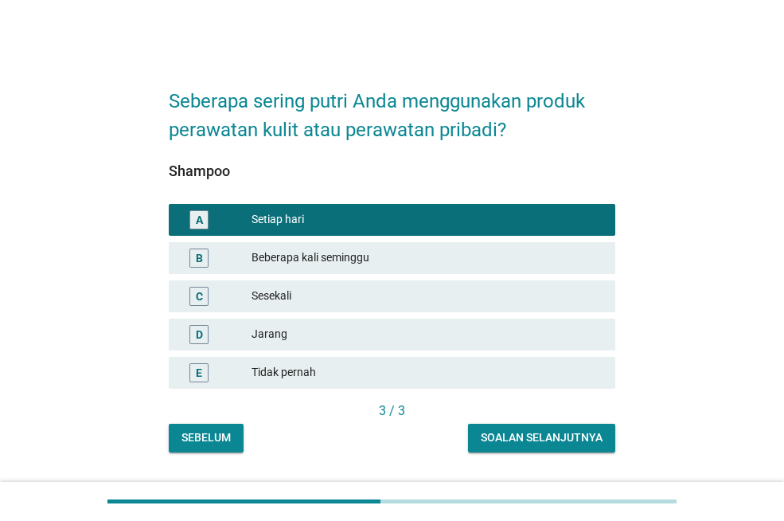
click at [538, 438] on div "Soalan selanjutnya" at bounding box center [542, 437] width 122 height 17
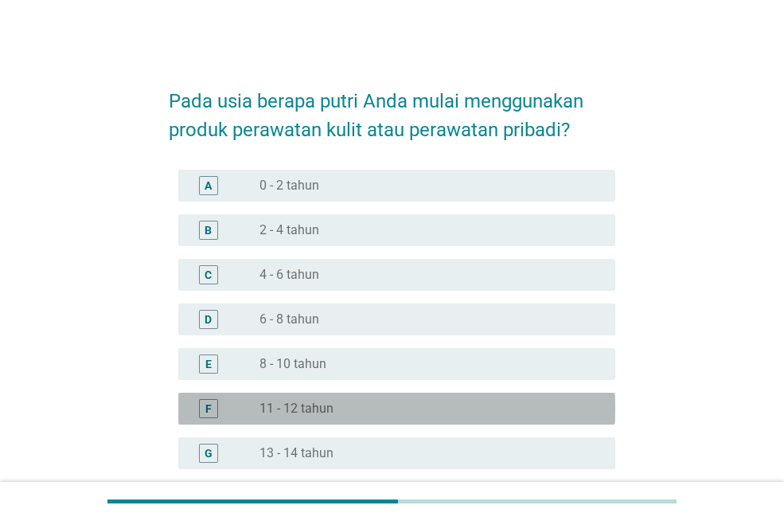
click at [319, 406] on label "11 - 12 tahun" at bounding box center [296, 408] width 74 height 16
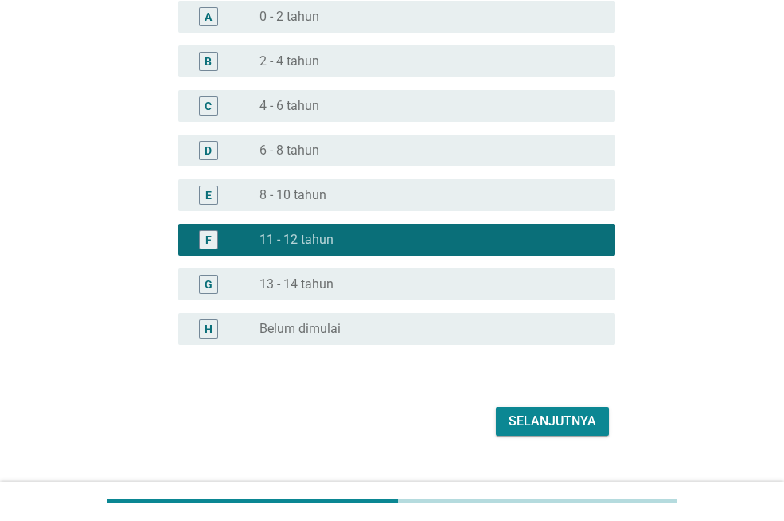
scroll to position [197, 0]
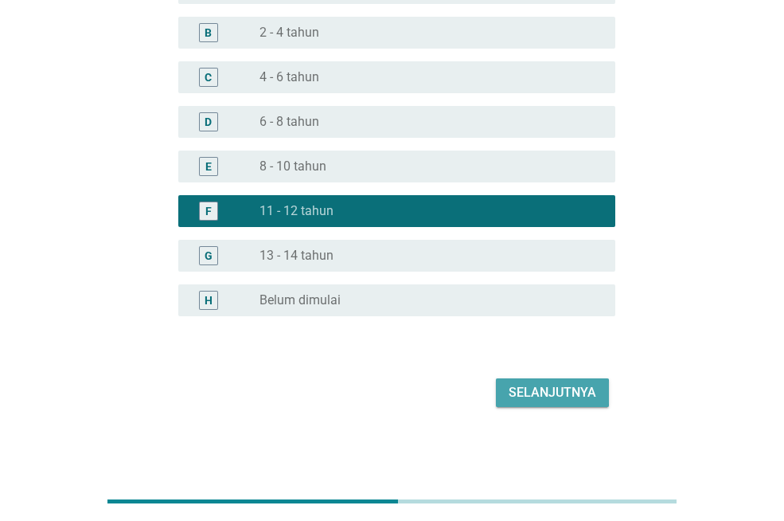
click at [556, 400] on div "Selanjutnya" at bounding box center [553, 392] width 88 height 19
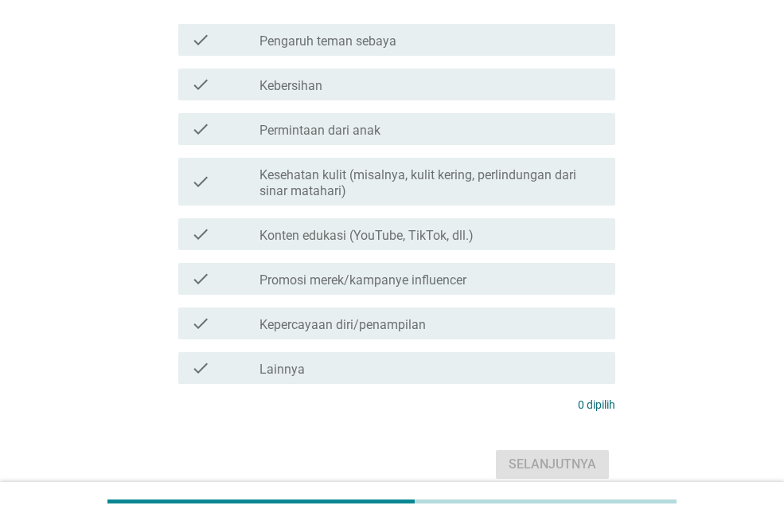
scroll to position [0, 0]
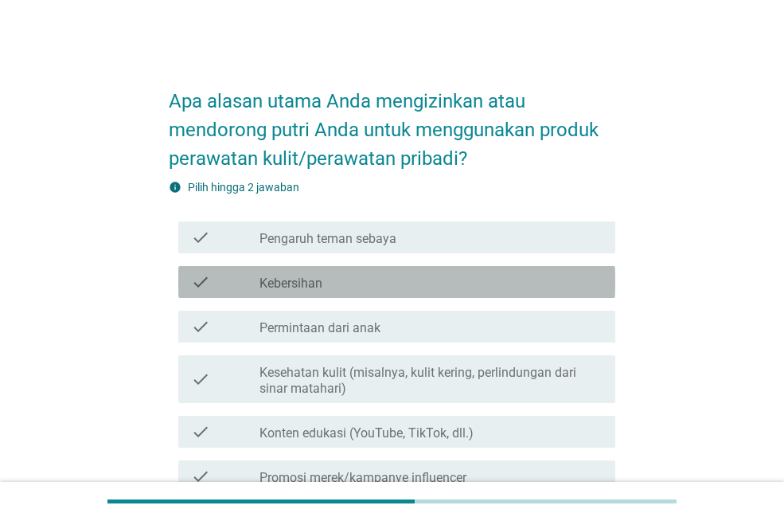
click at [405, 283] on div "check_box_outline_blank Kebersihan" at bounding box center [430, 281] width 343 height 19
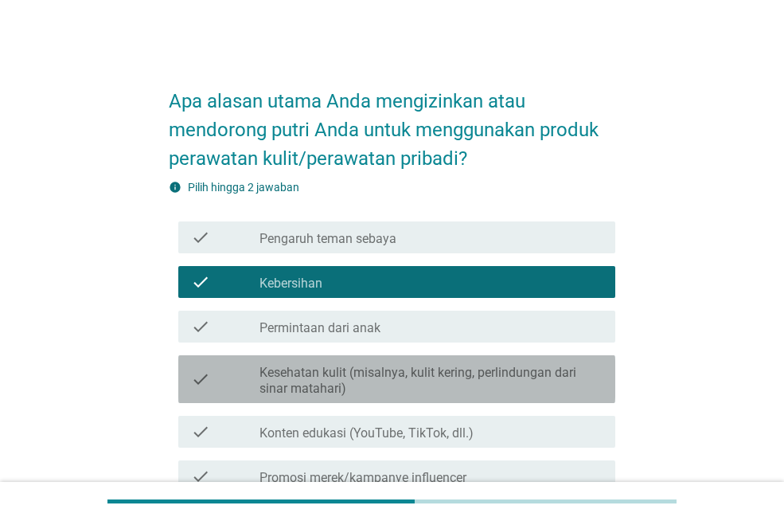
click at [440, 372] on label "Kesehatan kulit (misalnya, kulit kering, perlindungan dari sinar matahari)" at bounding box center [430, 381] width 343 height 32
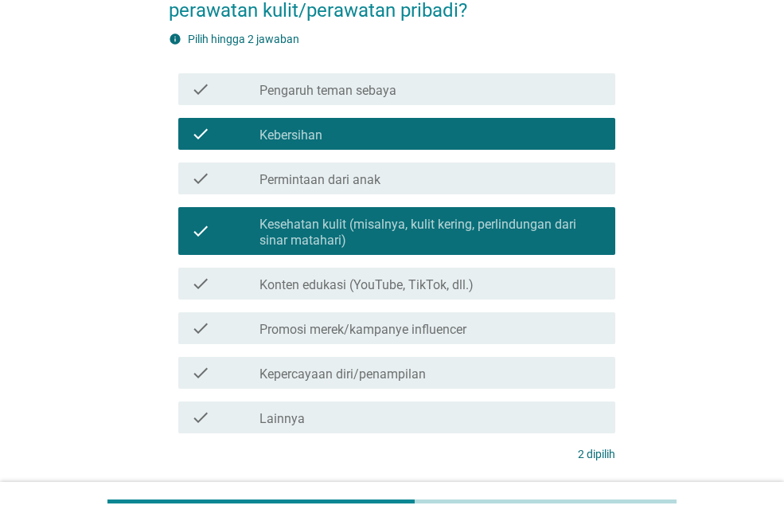
scroll to position [159, 0]
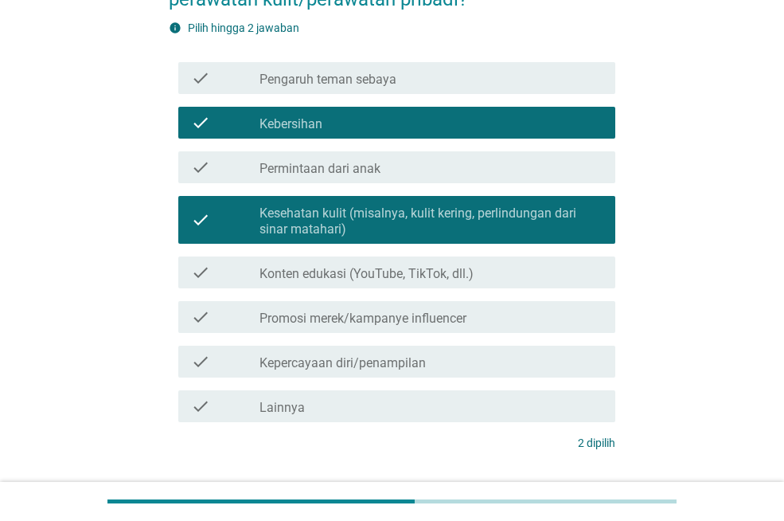
click at [461, 365] on div "check_box_outline_blank Kepercayaan diri/penampilan" at bounding box center [430, 361] width 343 height 19
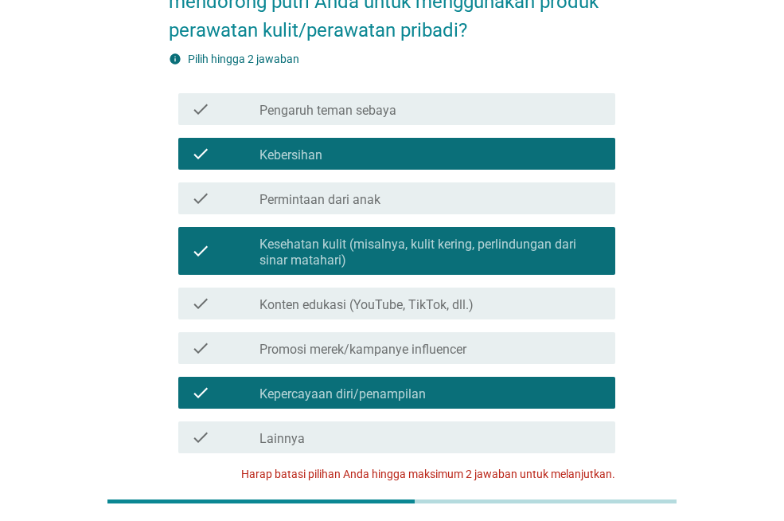
scroll to position [110, 0]
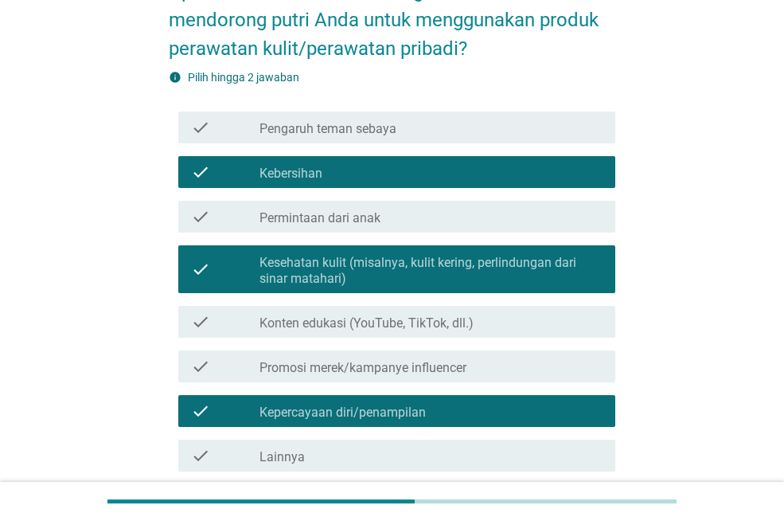
click at [490, 413] on div "check_box_outline_blank Kepercayaan diri/penampilan" at bounding box center [430, 410] width 343 height 19
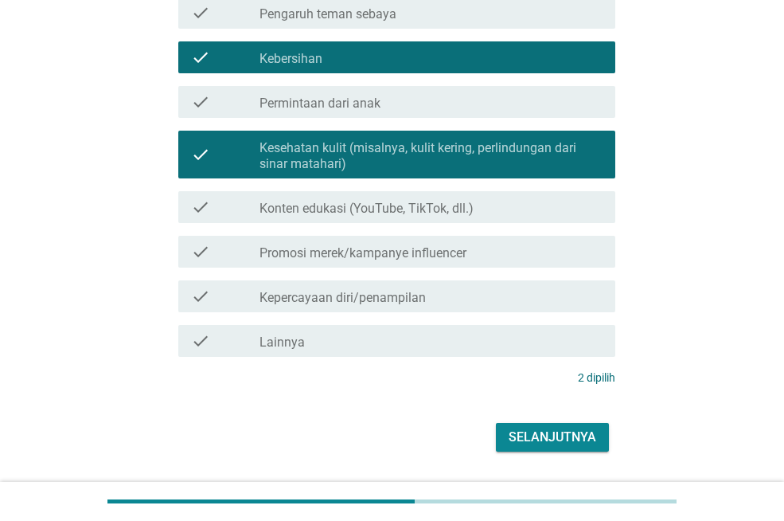
scroll to position [269, 0]
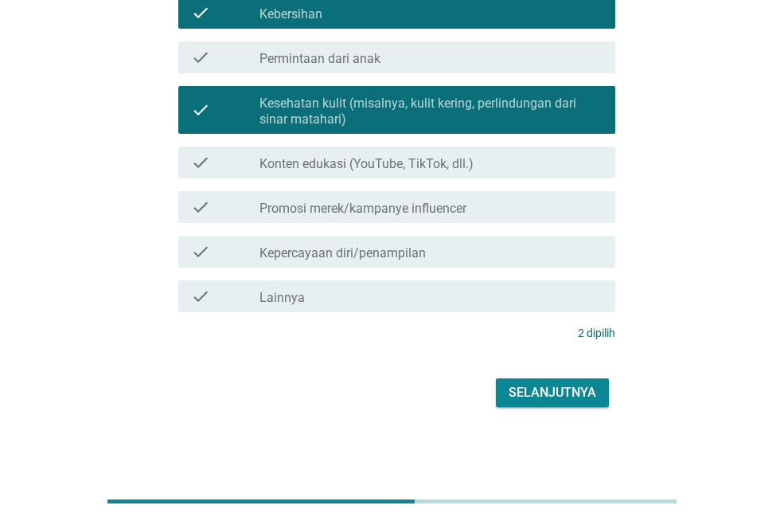
click at [559, 392] on div "Selanjutnya" at bounding box center [553, 392] width 88 height 19
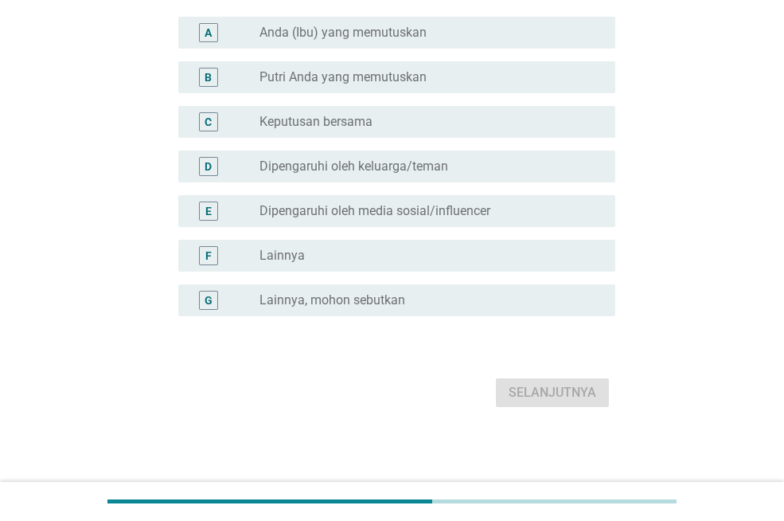
scroll to position [0, 0]
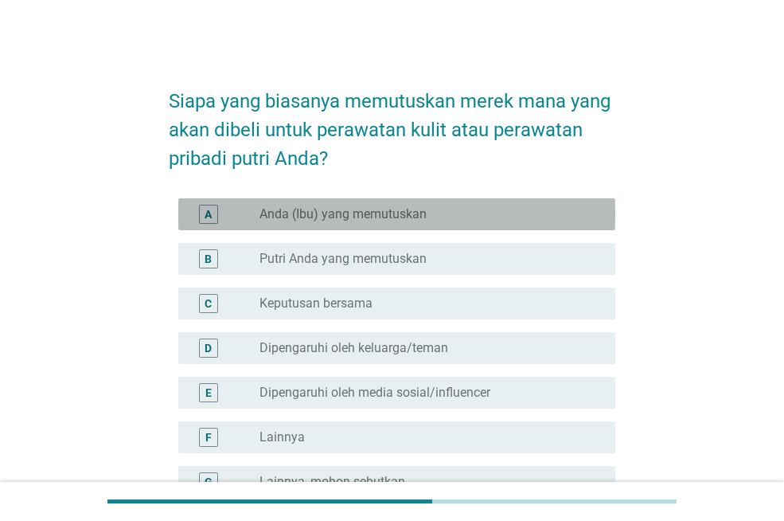
click at [460, 217] on div "radio_button_unchecked Anda (Ibu) yang memutuskan" at bounding box center [424, 214] width 330 height 16
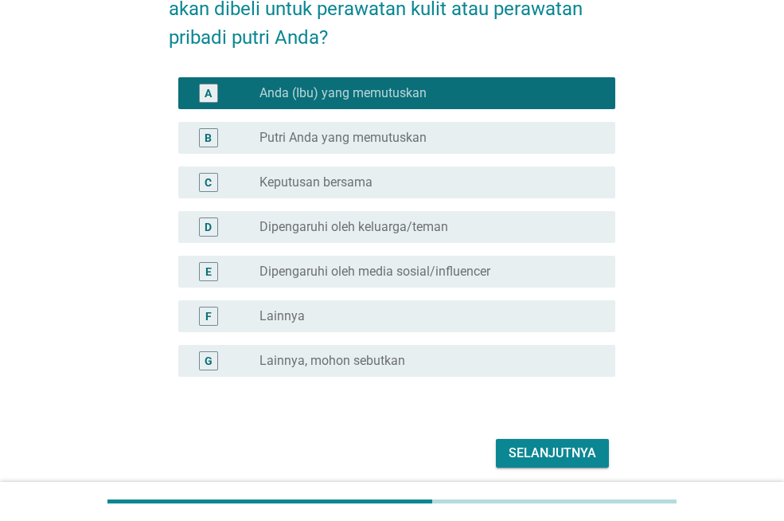
scroll to position [181, 0]
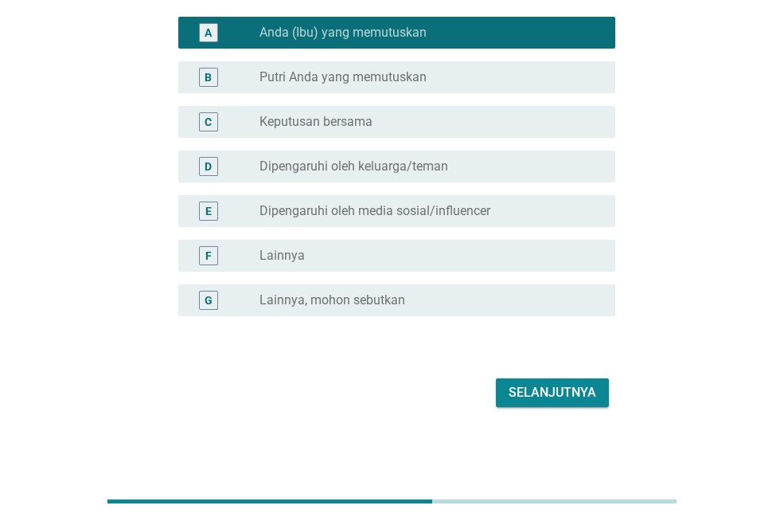
click at [522, 391] on div "Selanjutnya" at bounding box center [553, 392] width 88 height 19
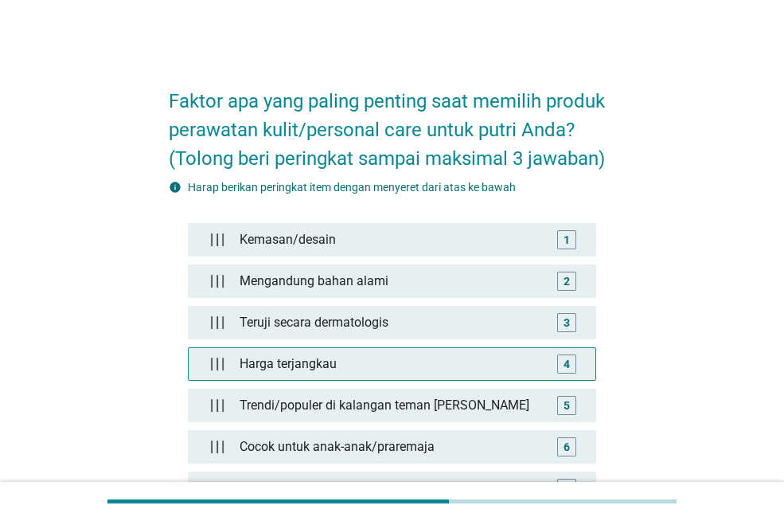
click at [490, 360] on div "Harga terjangkau" at bounding box center [392, 364] width 318 height 32
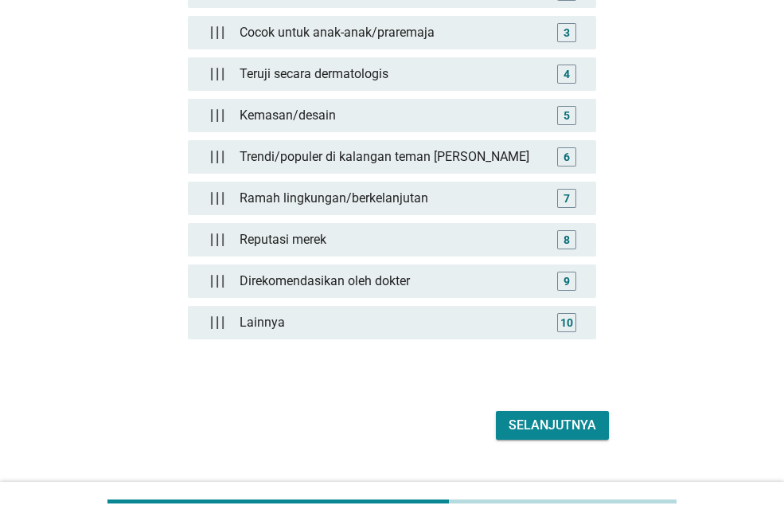
scroll to position [318, 0]
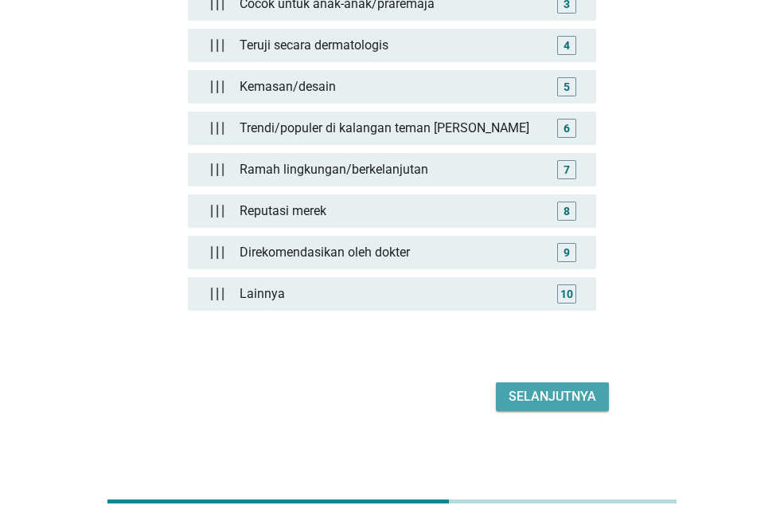
click at [535, 400] on div "Selanjutnya" at bounding box center [553, 396] width 88 height 19
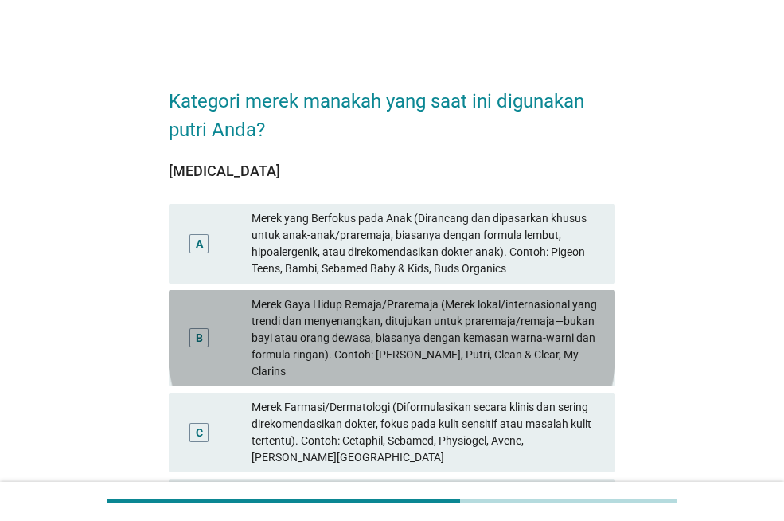
click at [415, 328] on div "Merek Gaya Hidup Remaja/Praremaja (Merek lokal/internasional yang trendi dan me…" at bounding box center [427, 338] width 351 height 84
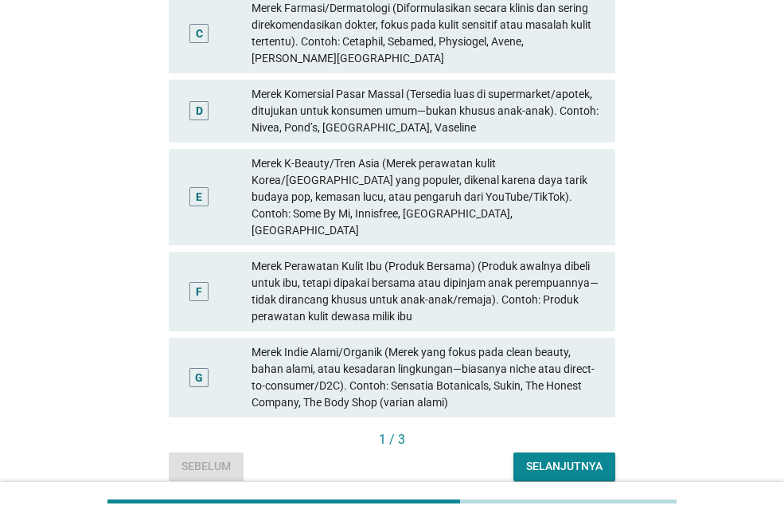
scroll to position [435, 0]
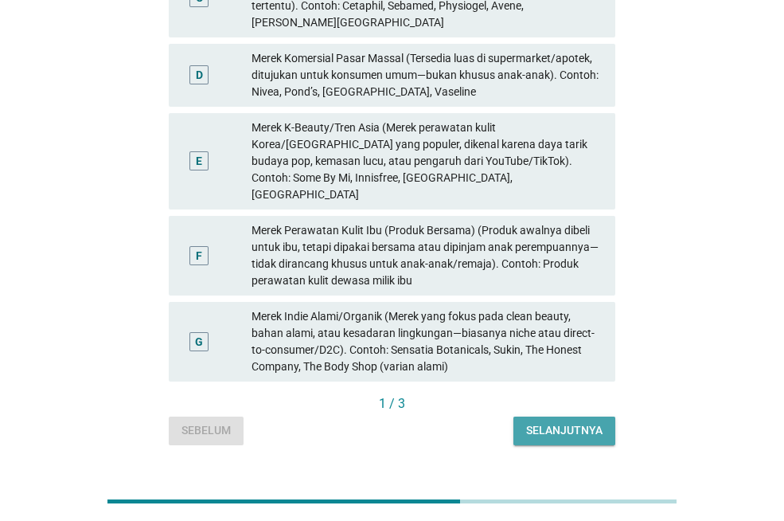
click at [548, 422] on div "Selanjutnya" at bounding box center [564, 430] width 76 height 17
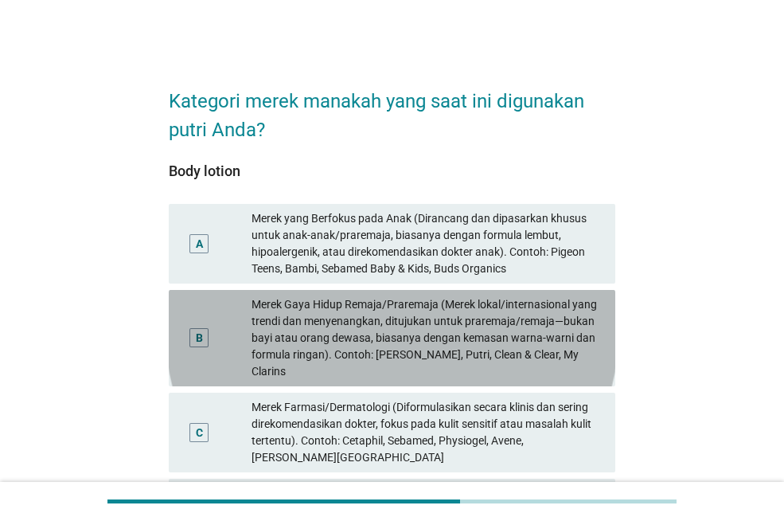
click at [496, 322] on div "Merek Gaya Hidup Remaja/Praremaja (Merek lokal/internasional yang trendi dan me…" at bounding box center [427, 338] width 351 height 84
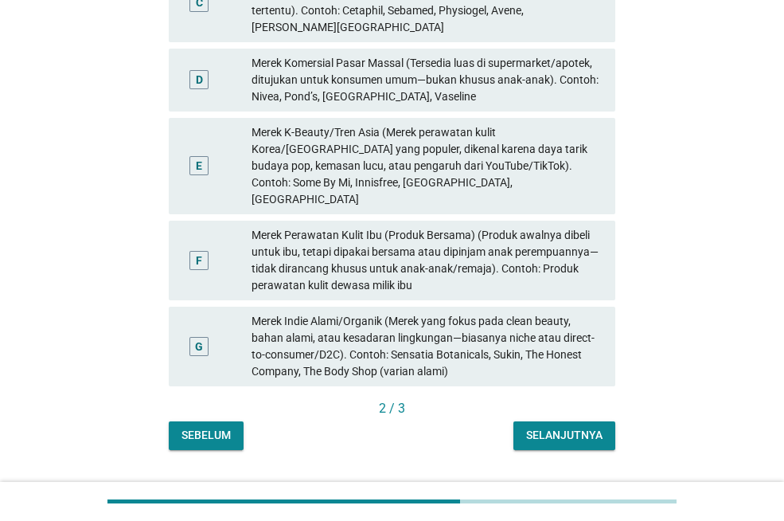
scroll to position [435, 0]
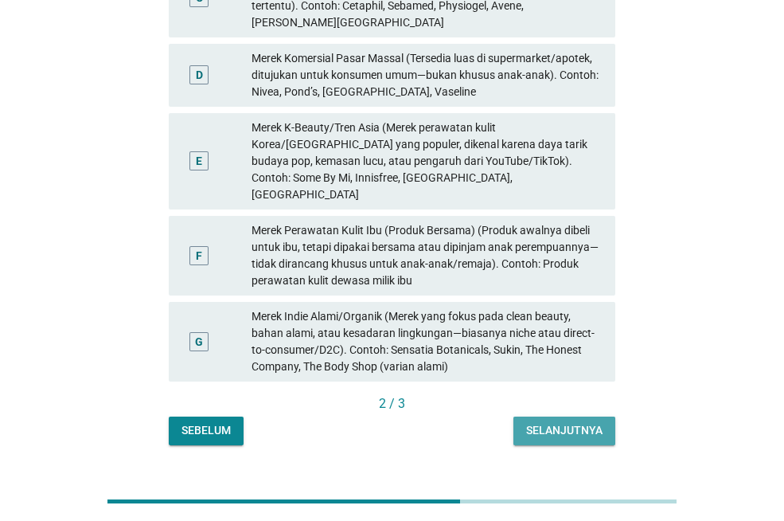
click at [542, 422] on div "Selanjutnya" at bounding box center [564, 430] width 76 height 17
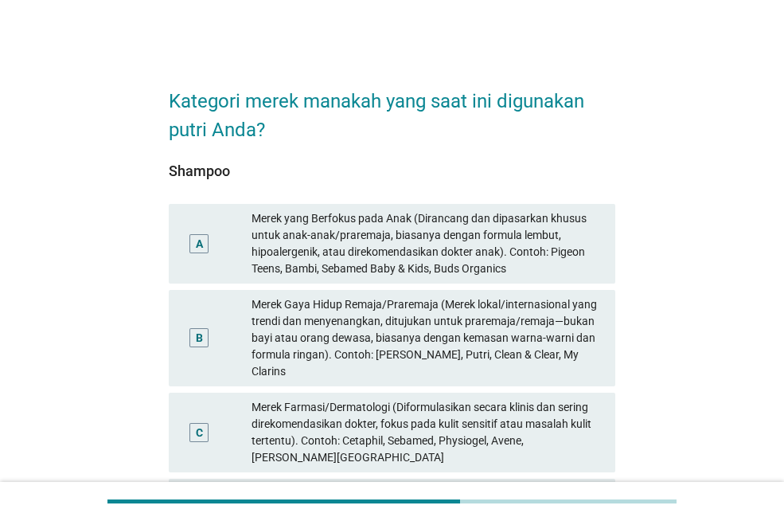
click at [505, 330] on div "Merek Gaya Hidup Remaja/Praremaja (Merek lokal/internasional yang trendi dan me…" at bounding box center [427, 338] width 351 height 84
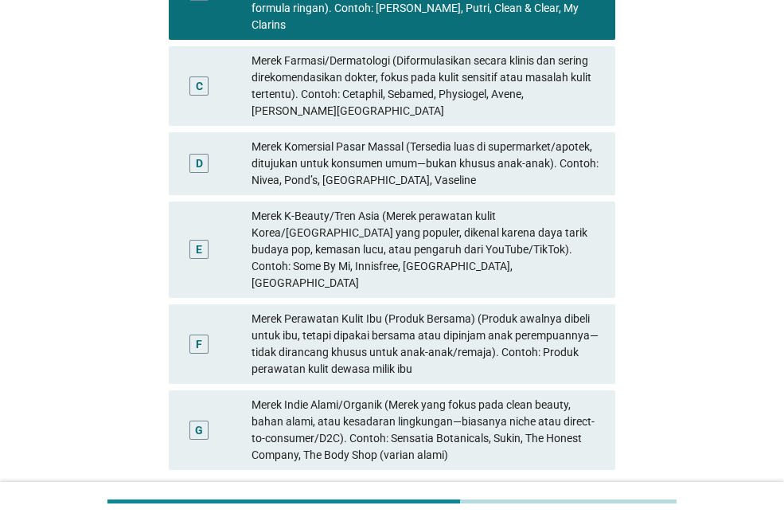
scroll to position [398, 0]
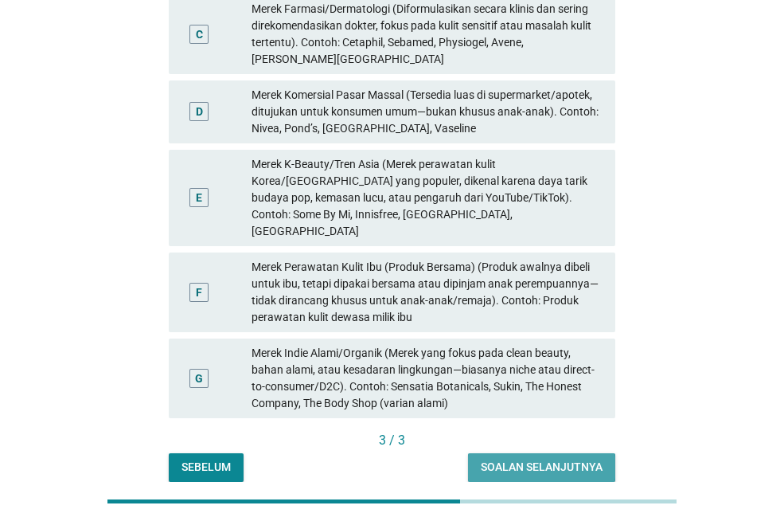
click at [549, 458] on div "Soalan selanjutnya" at bounding box center [542, 466] width 122 height 17
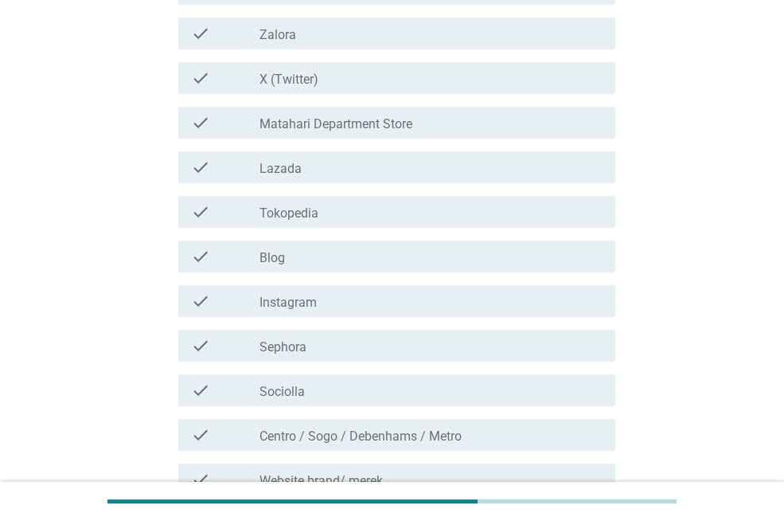
scroll to position [0, 0]
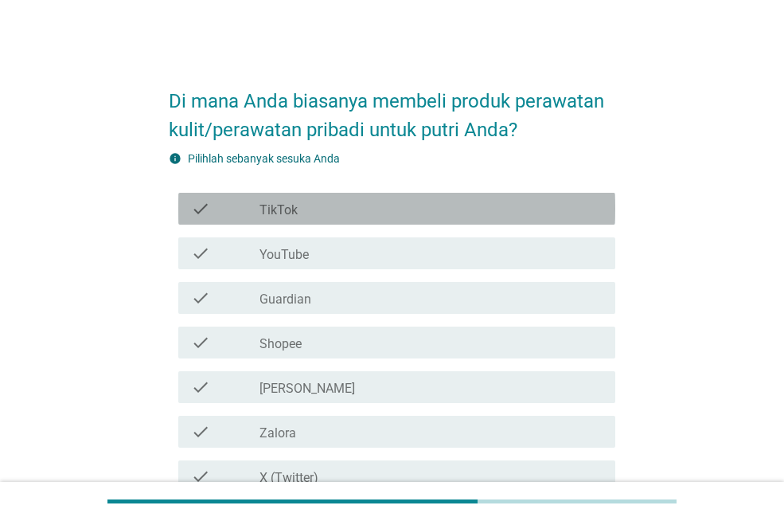
click at [422, 204] on div "check_box_outline_blank TikTok" at bounding box center [430, 208] width 343 height 19
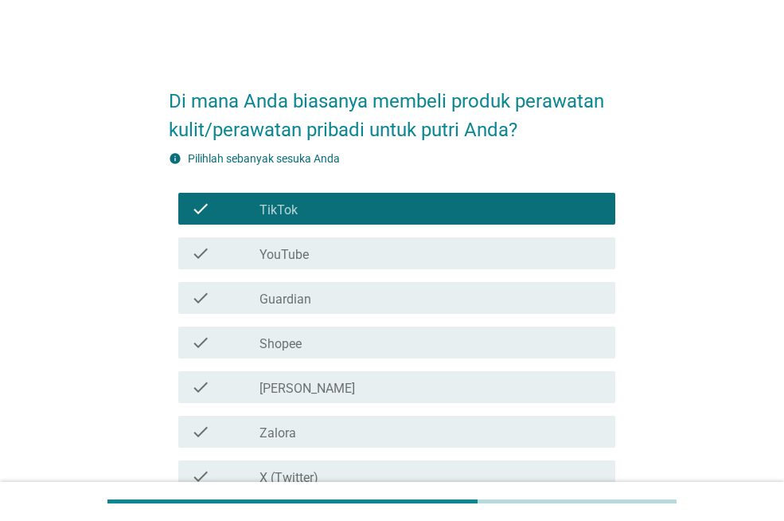
click at [444, 197] on div "check check_box_outline_blank TikTok" at bounding box center [396, 209] width 437 height 32
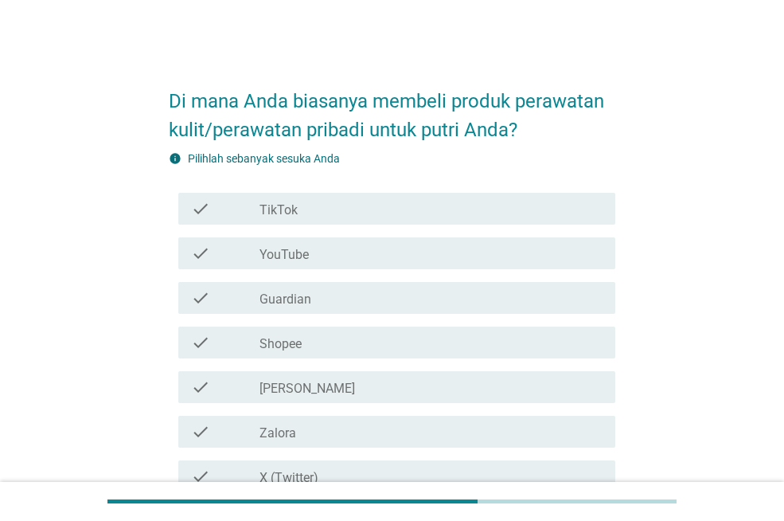
click at [452, 341] on div "check_box_outline_blank Shopee" at bounding box center [430, 342] width 343 height 19
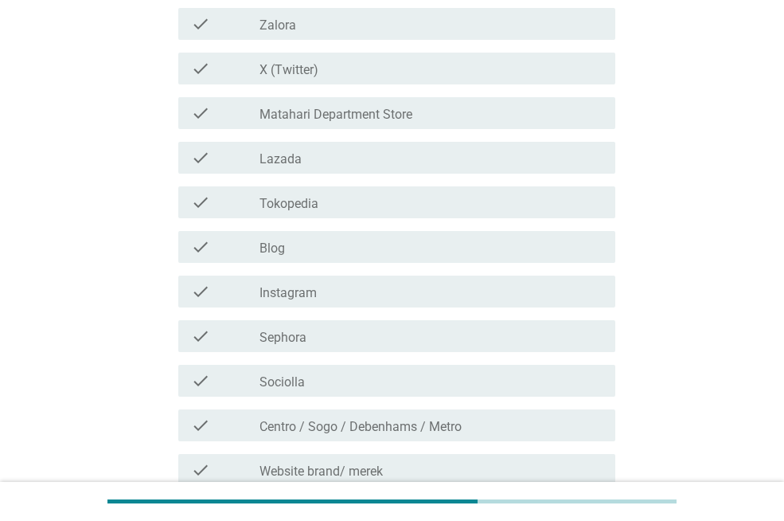
scroll to position [637, 0]
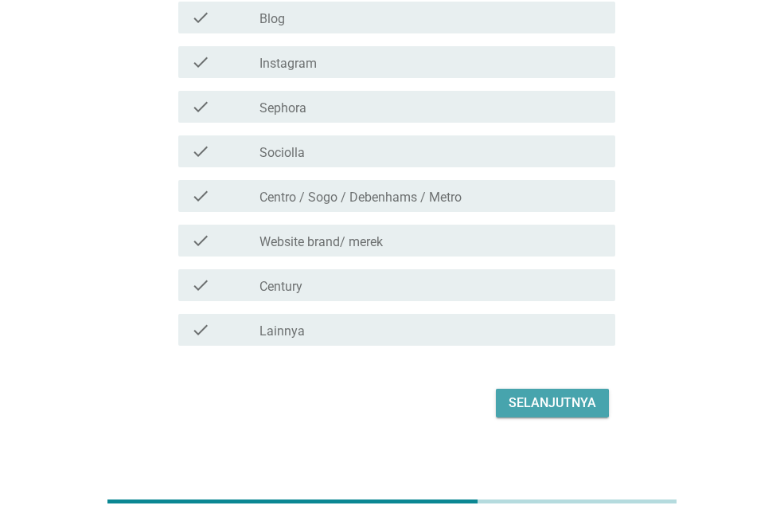
click at [566, 411] on div "Selanjutnya" at bounding box center [553, 402] width 88 height 19
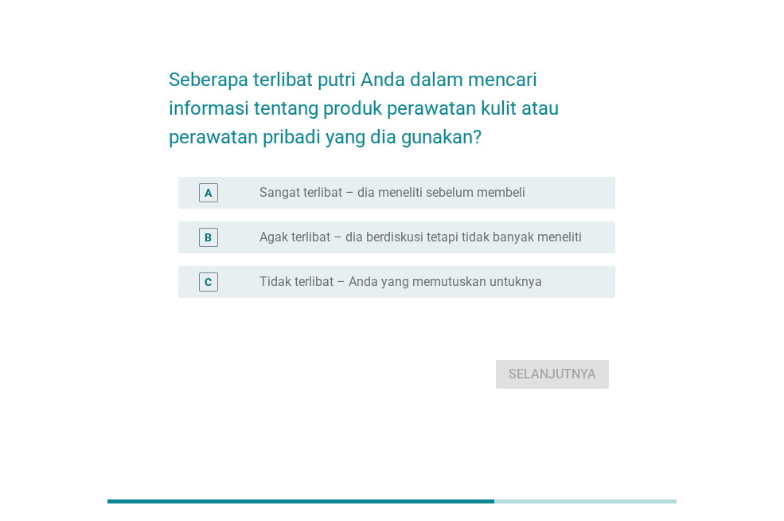
scroll to position [0, 0]
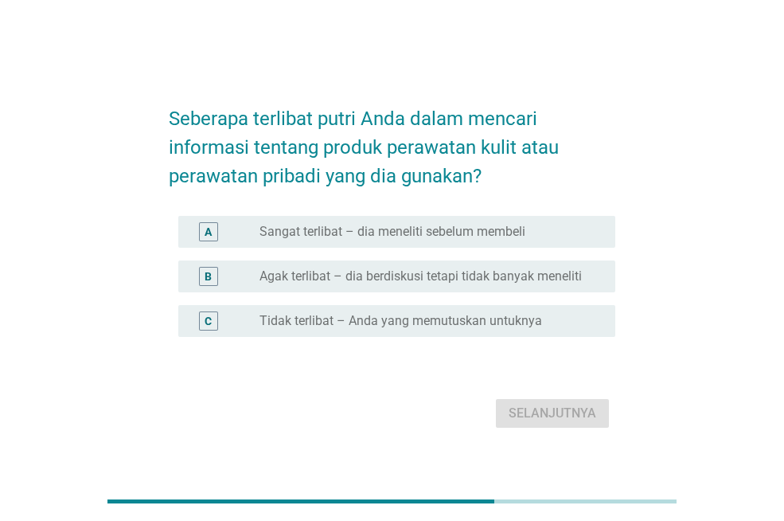
click at [427, 276] on label "Agak terlibat – dia berdiskusi tetapi tidak banyak meneliti" at bounding box center [420, 276] width 322 height 16
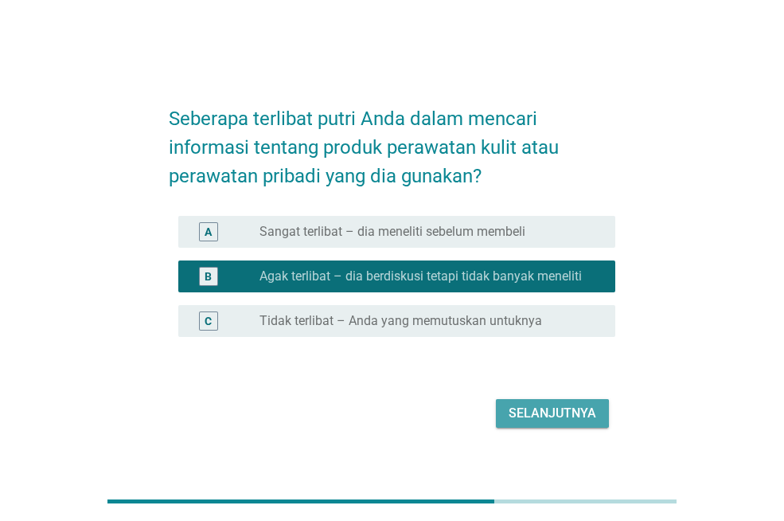
click at [536, 418] on div "Selanjutnya" at bounding box center [553, 413] width 88 height 19
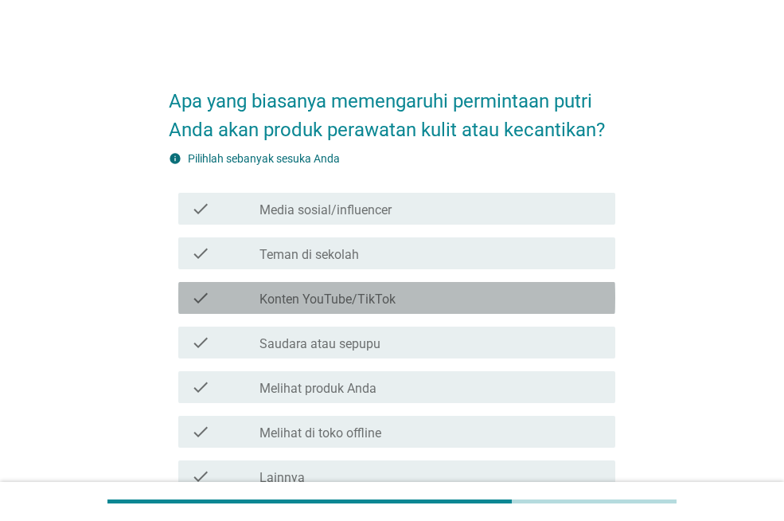
click at [413, 301] on div "check_box_outline_blank Konten YouTube/TikTok" at bounding box center [430, 297] width 343 height 19
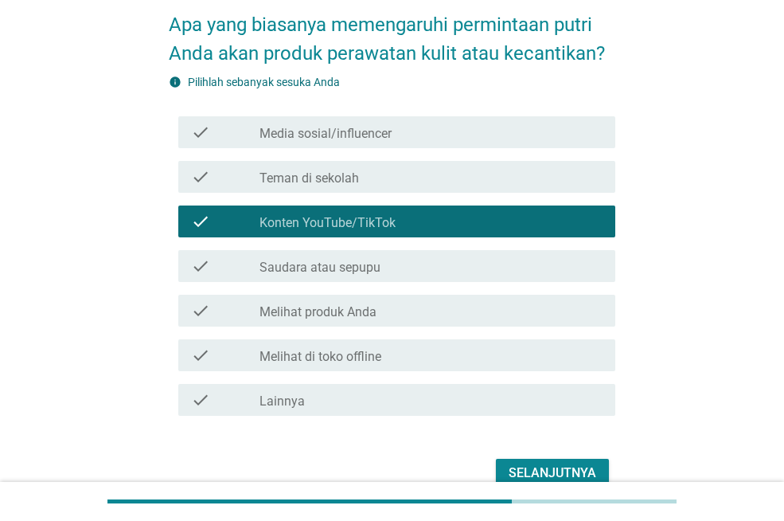
scroll to position [157, 0]
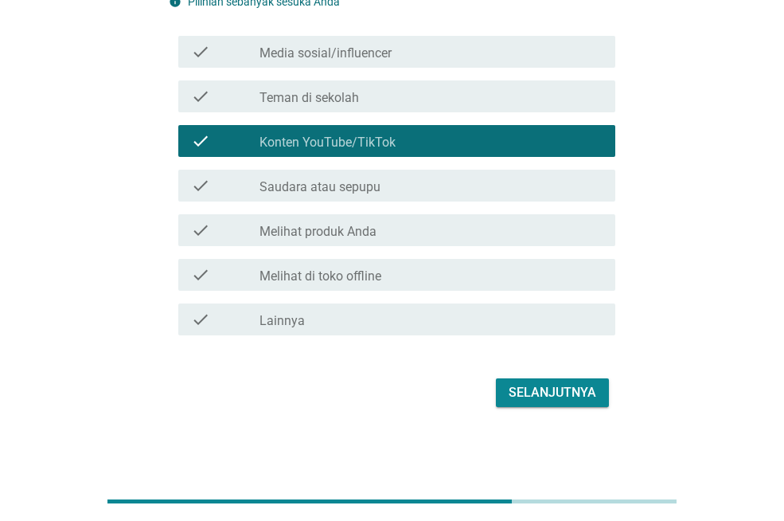
click at [545, 387] on div "Selanjutnya" at bounding box center [553, 392] width 88 height 19
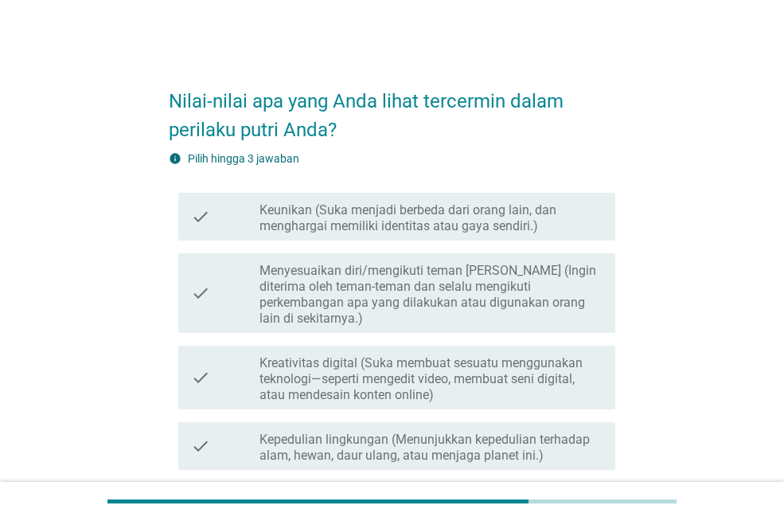
click at [395, 281] on label "Menyesuaikan diri/mengikuti teman [PERSON_NAME] (Ingin diterima oleh teman-tema…" at bounding box center [430, 295] width 343 height 64
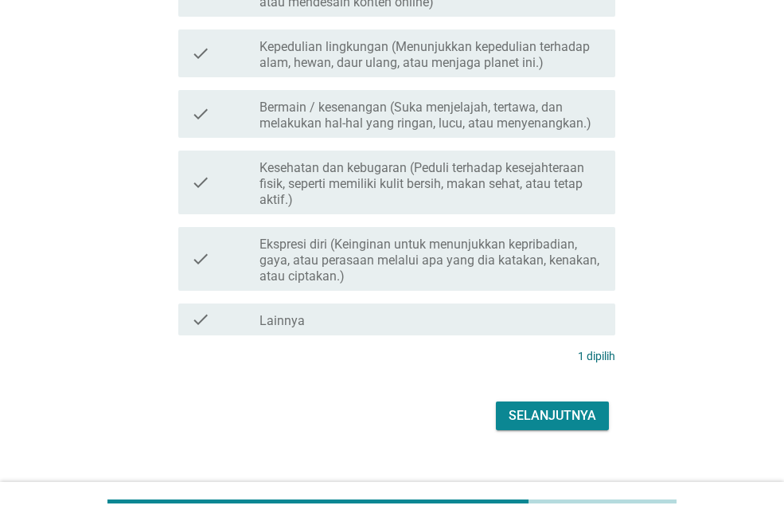
scroll to position [400, 0]
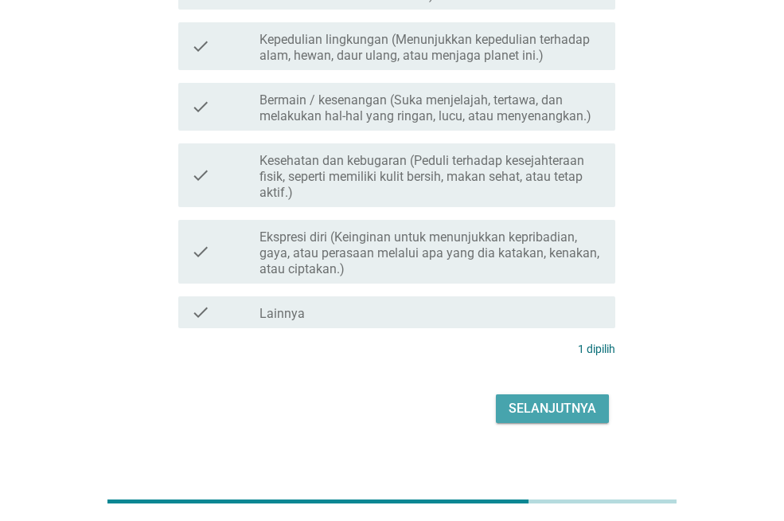
click at [563, 399] on div "Selanjutnya" at bounding box center [553, 408] width 88 height 19
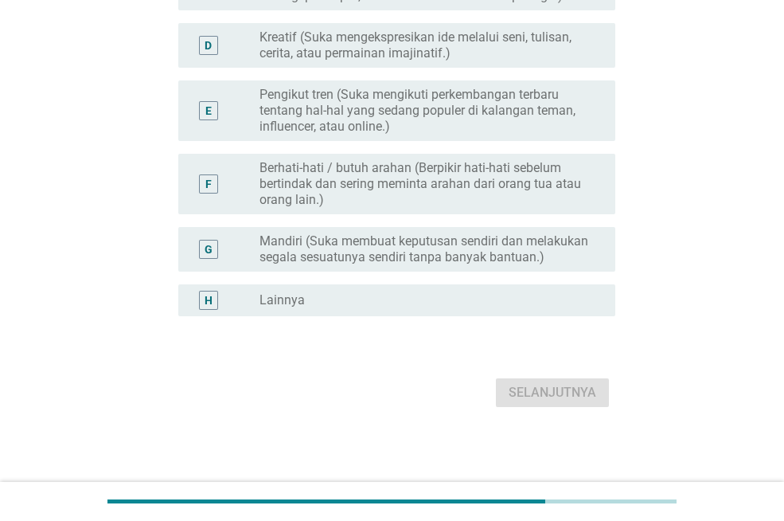
scroll to position [0, 0]
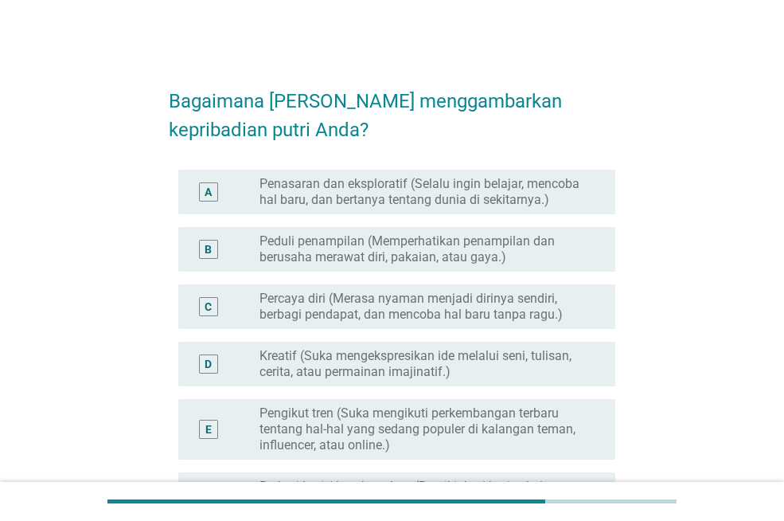
click at [416, 252] on label "Peduli penampilan (Memperhatikan penampilan dan berusaha merawat diri, pakaian,…" at bounding box center [424, 249] width 330 height 32
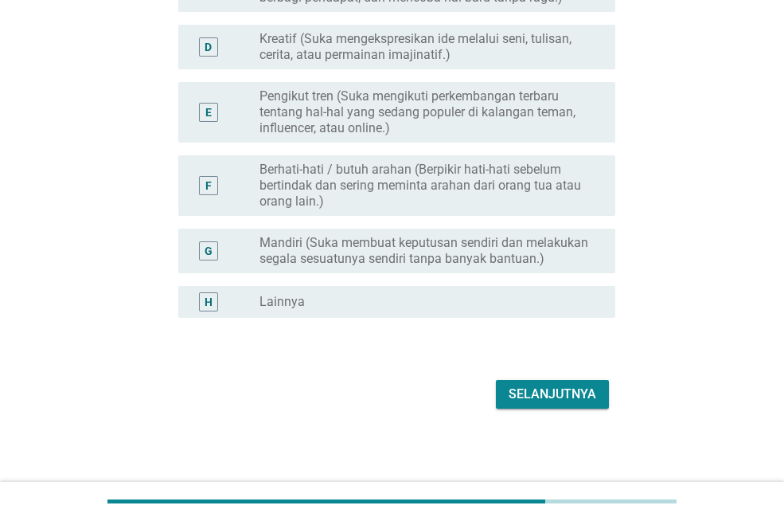
scroll to position [318, 0]
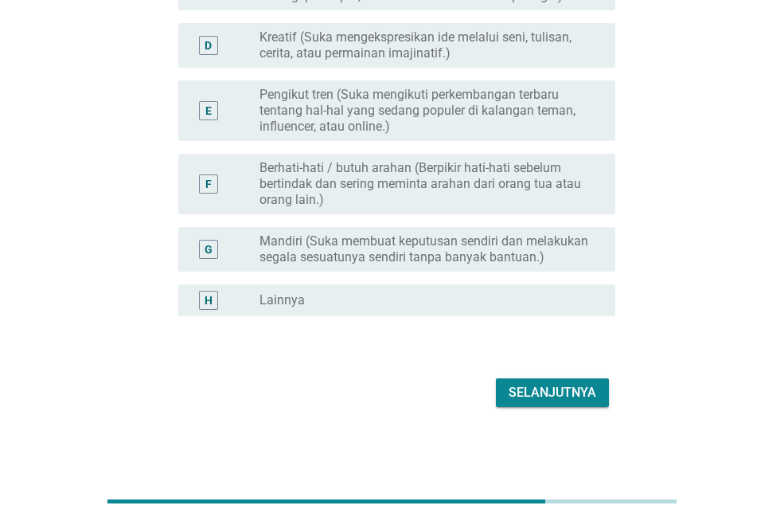
click at [564, 397] on div "Selanjutnya" at bounding box center [553, 392] width 88 height 19
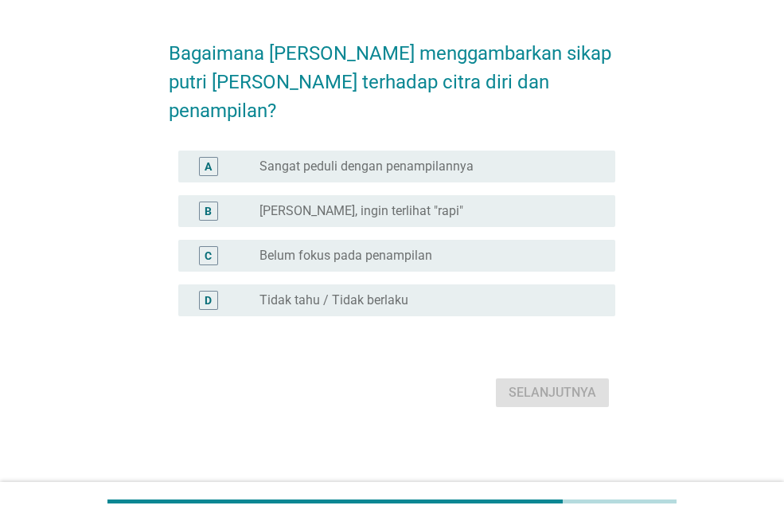
scroll to position [0, 0]
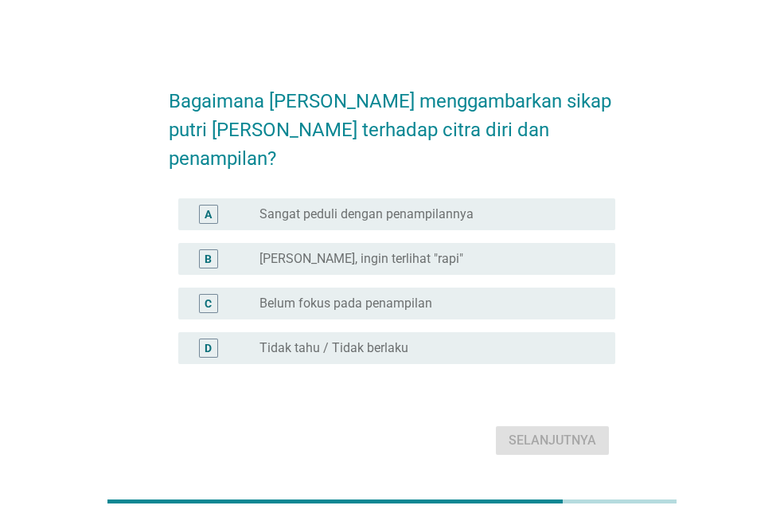
click at [465, 251] on div "radio_button_unchecked Agak sadar, ingin terlihat "rapi"" at bounding box center [424, 259] width 330 height 16
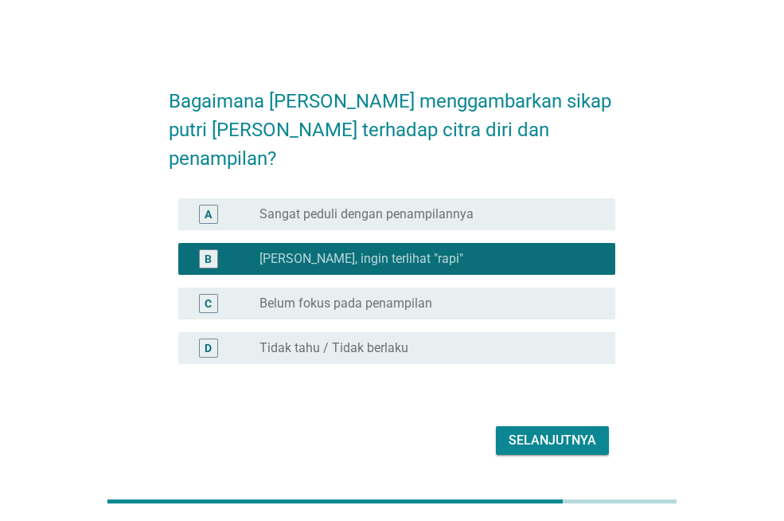
click at [532, 431] on div "Selanjutnya" at bounding box center [553, 440] width 88 height 19
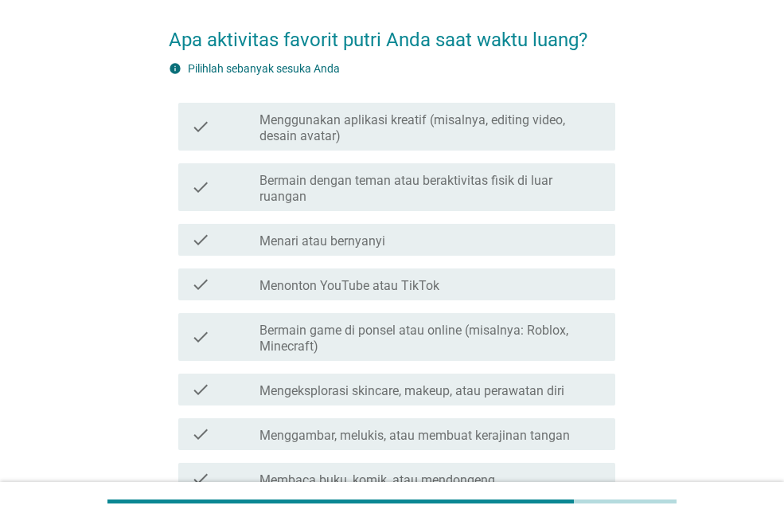
scroll to position [80, 0]
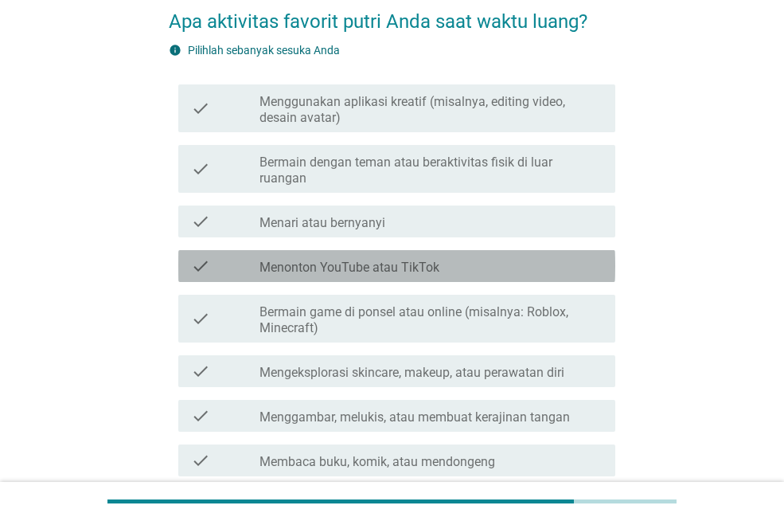
click at [474, 256] on div "check_box_outline_blank Menonton YouTube atau TikTok" at bounding box center [430, 265] width 343 height 19
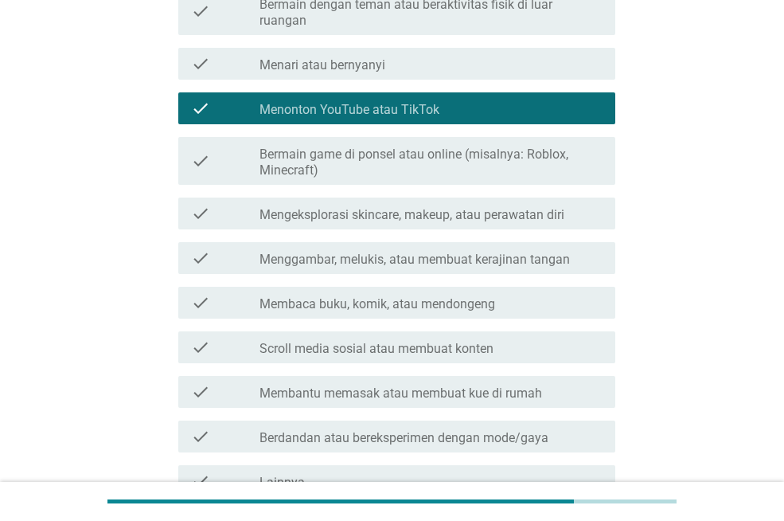
scroll to position [239, 0]
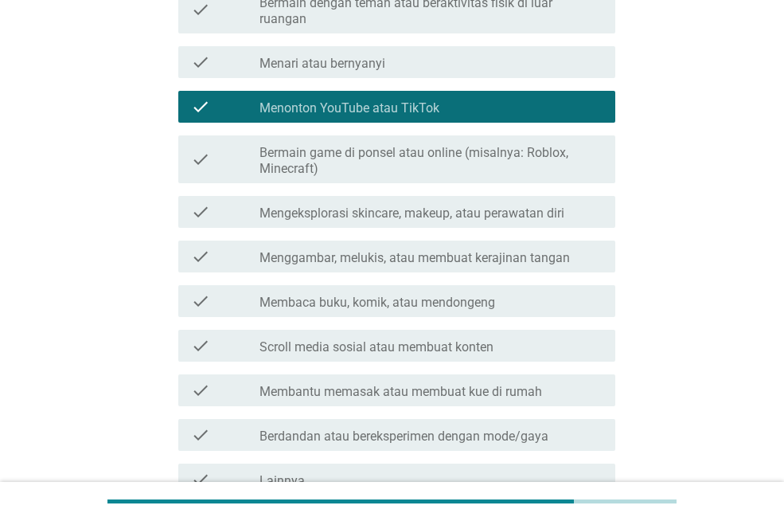
click at [484, 250] on label "Menggambar, melukis, atau membuat kerajinan tangan" at bounding box center [414, 258] width 310 height 16
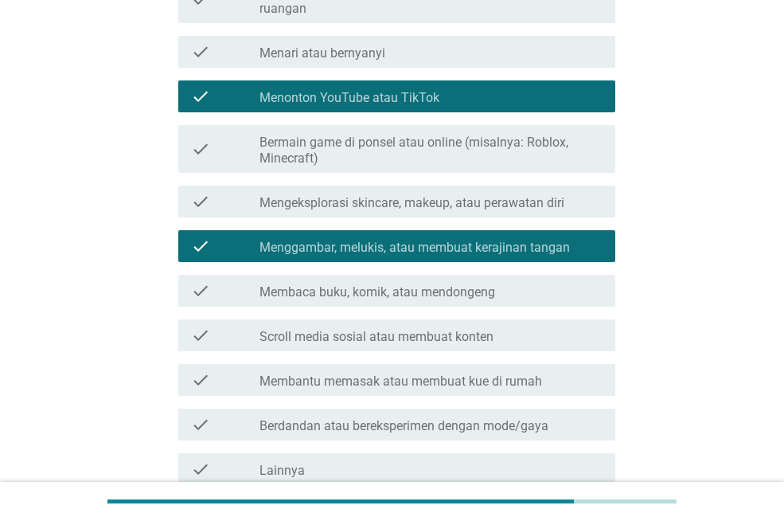
scroll to position [383, 0]
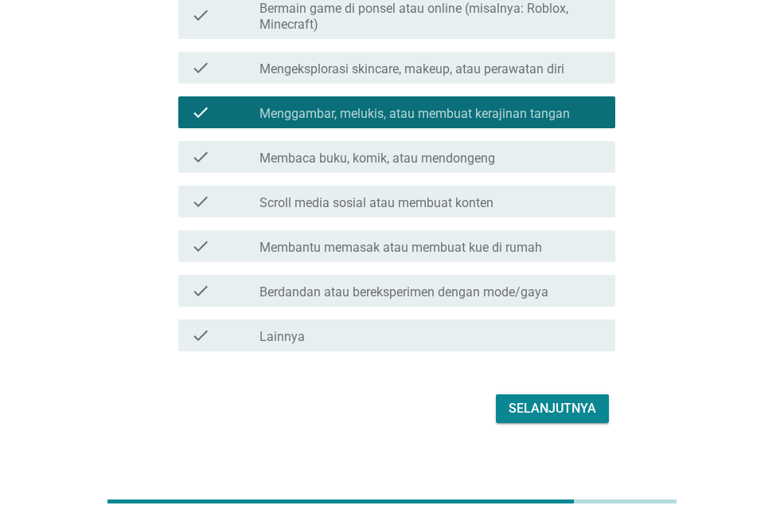
click at [561, 399] on div "Selanjutnya" at bounding box center [553, 408] width 88 height 19
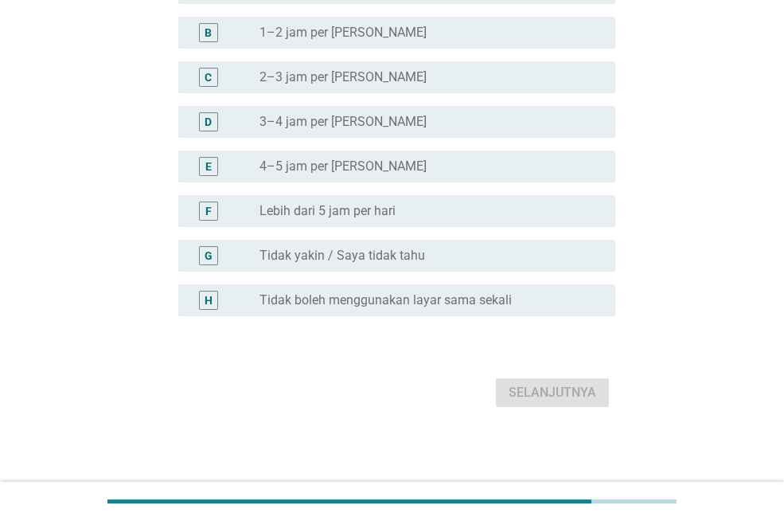
scroll to position [0, 0]
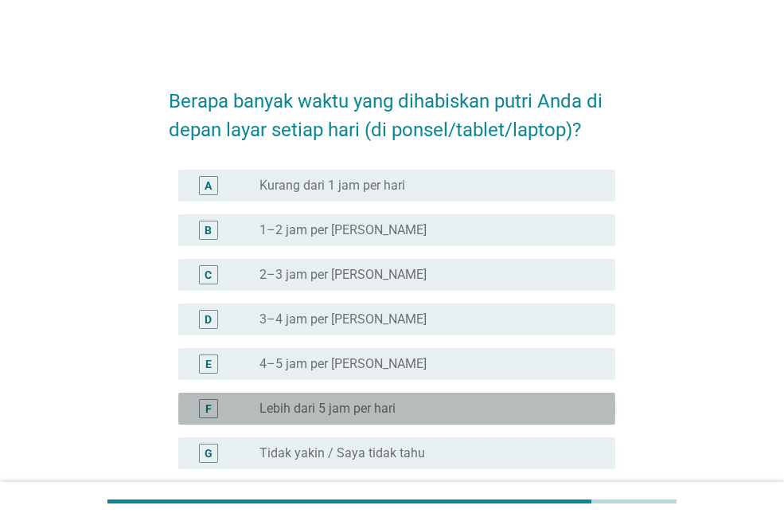
click at [399, 392] on div "F radio_button_unchecked Lebih dari 5 jam per hari" at bounding box center [396, 408] width 437 height 32
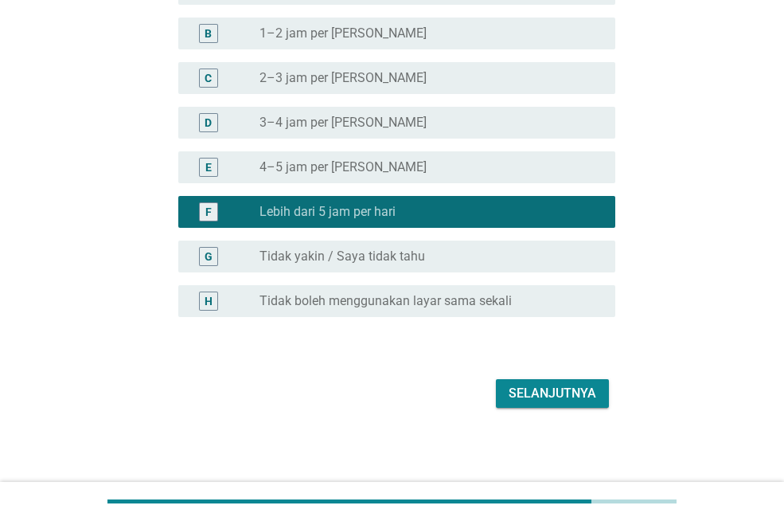
scroll to position [197, 0]
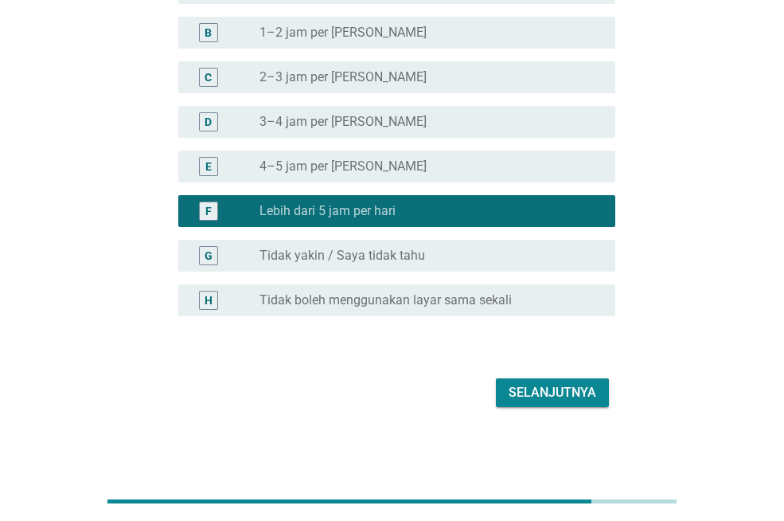
click at [531, 395] on div "Selanjutnya" at bounding box center [553, 392] width 88 height 19
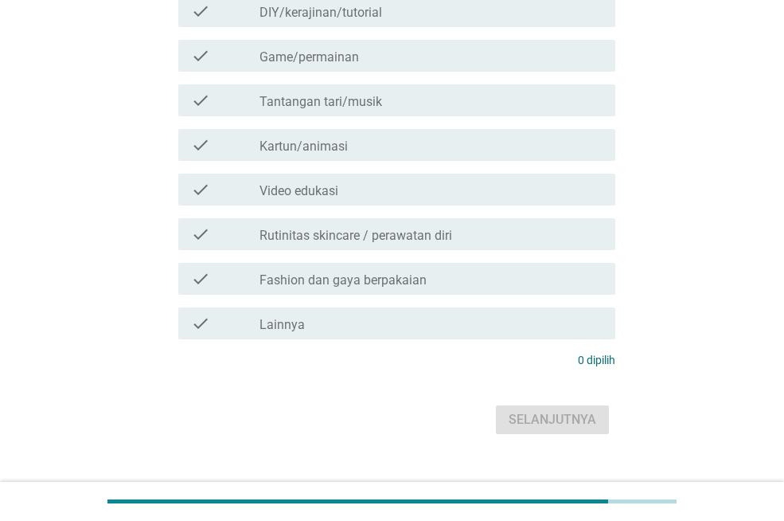
scroll to position [0, 0]
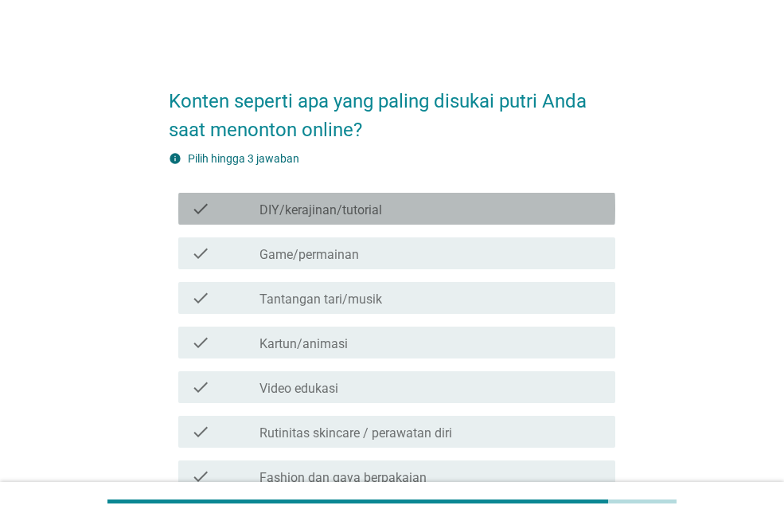
click at [377, 215] on label "DIY/kerajinan/tutorial" at bounding box center [320, 210] width 123 height 16
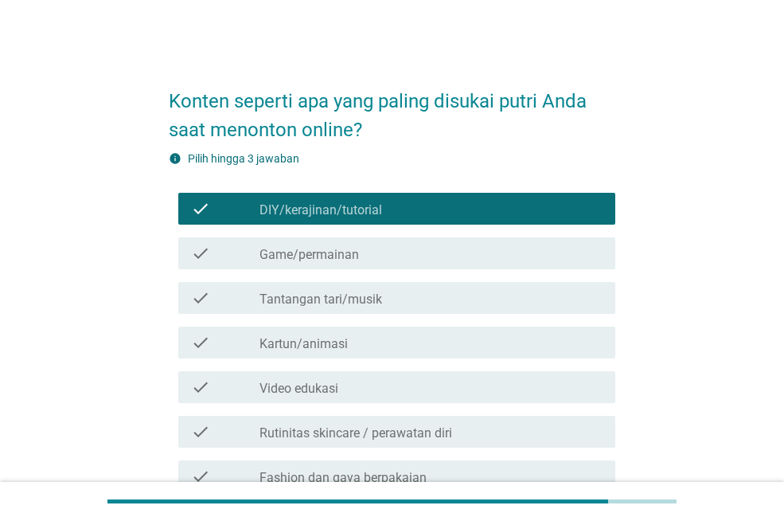
click at [400, 345] on div "check_box_outline_blank Kartun/animasi" at bounding box center [430, 342] width 343 height 19
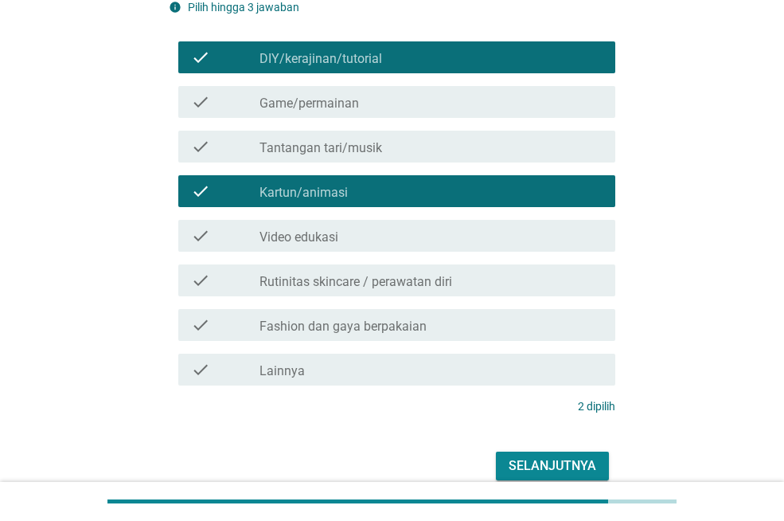
scroll to position [159, 0]
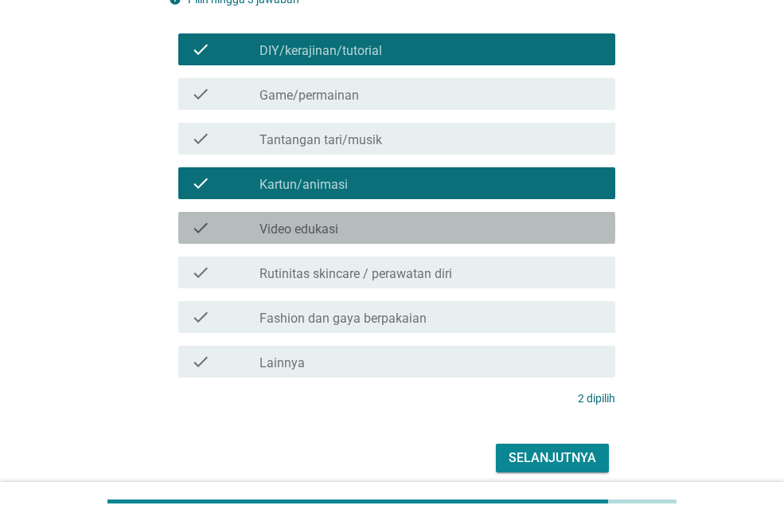
click at [423, 225] on div "check_box_outline_blank Video edukasi" at bounding box center [430, 227] width 343 height 19
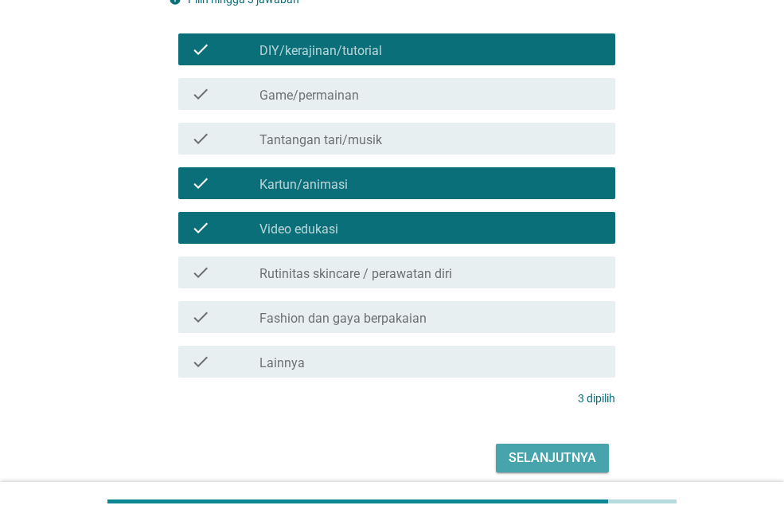
click at [527, 461] on div "Selanjutnya" at bounding box center [553, 457] width 88 height 19
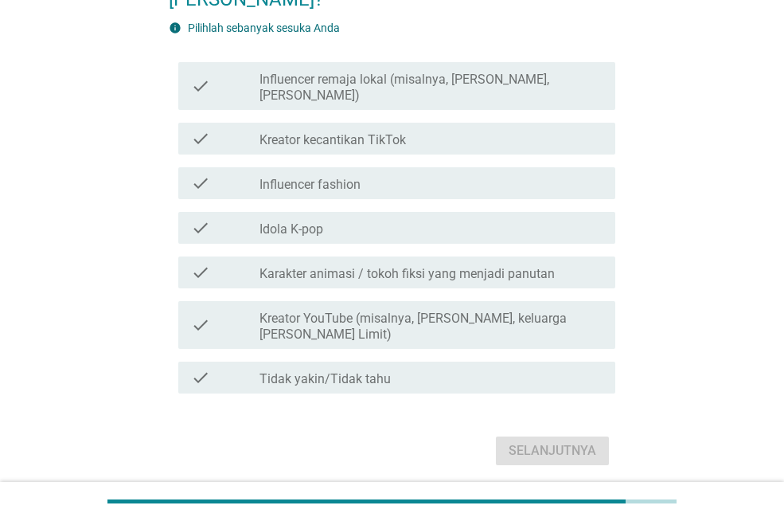
scroll to position [0, 0]
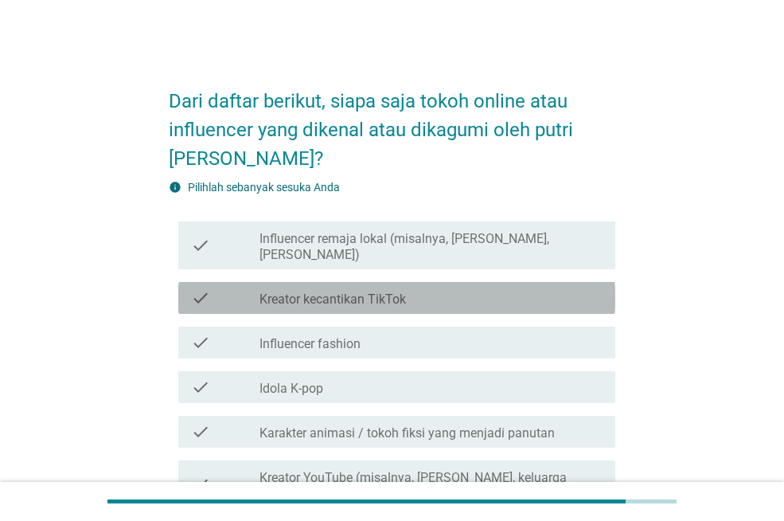
click at [419, 288] on div "check_box_outline_blank Kreator kecantikan TikTok" at bounding box center [430, 297] width 343 height 19
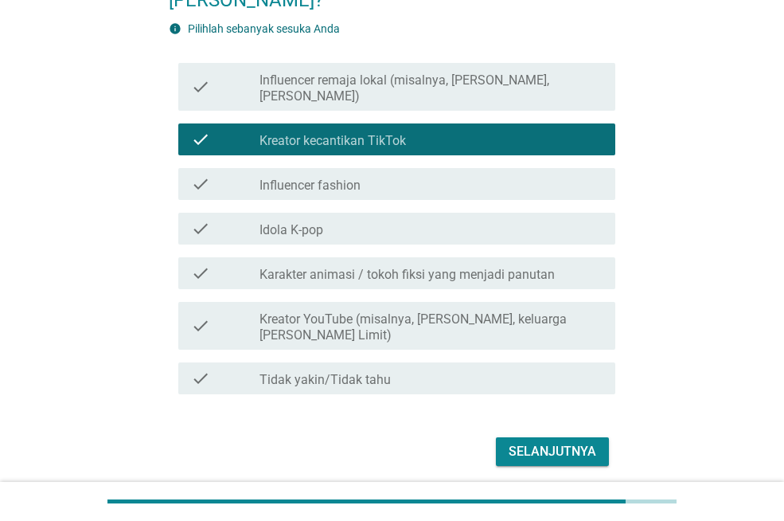
scroll to position [159, 0]
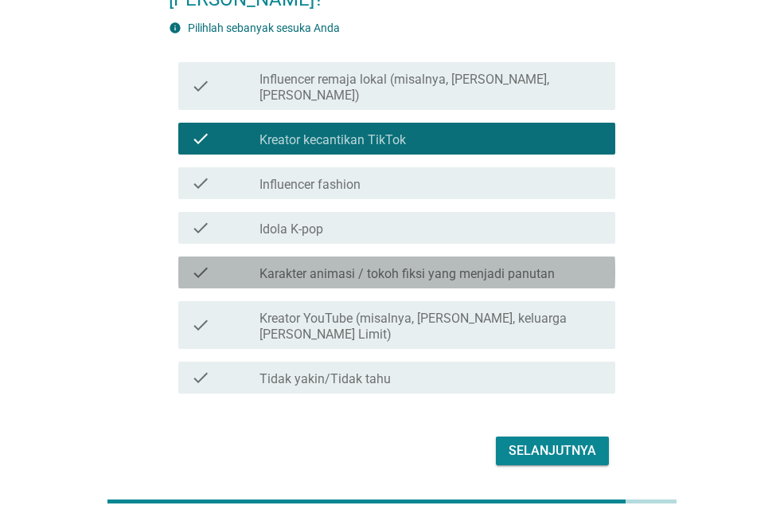
click at [439, 266] on label "Karakter animasi / tokoh fiksi yang menjadi panutan" at bounding box center [406, 274] width 295 height 16
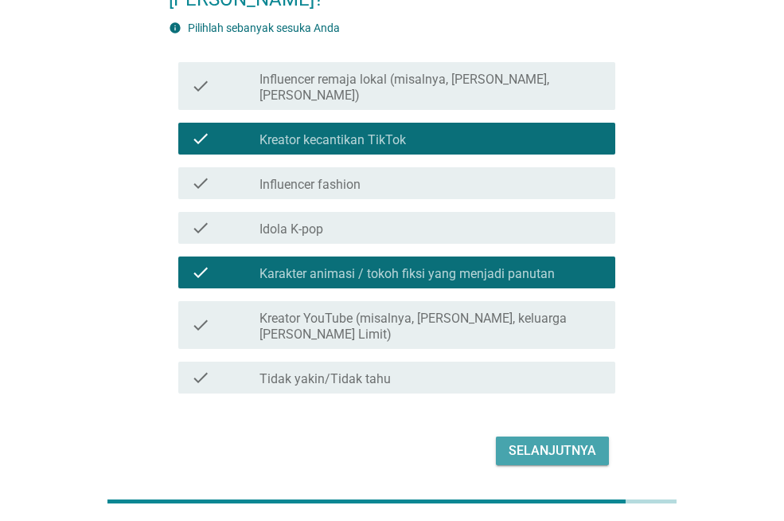
click at [529, 441] on div "Selanjutnya" at bounding box center [553, 450] width 88 height 19
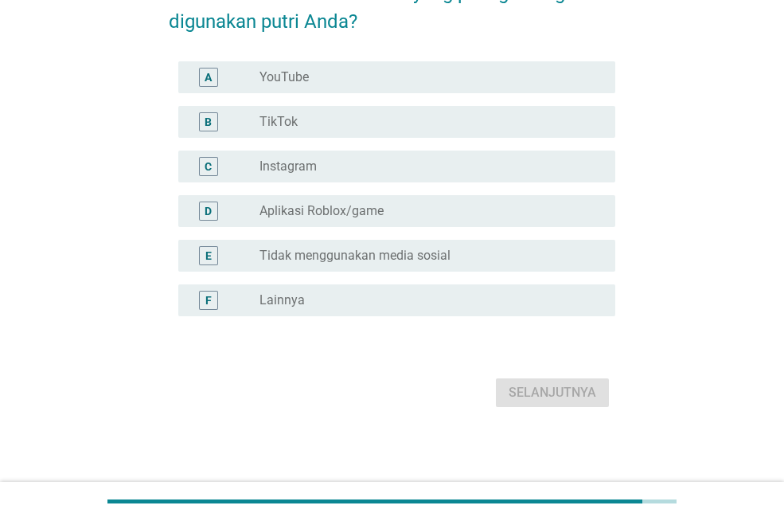
scroll to position [0, 0]
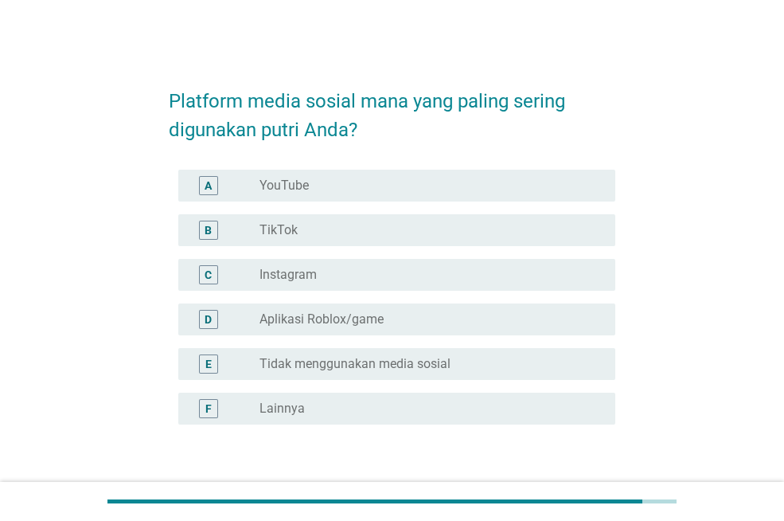
click at [369, 176] on div "radio_button_unchecked YouTube" at bounding box center [430, 185] width 343 height 19
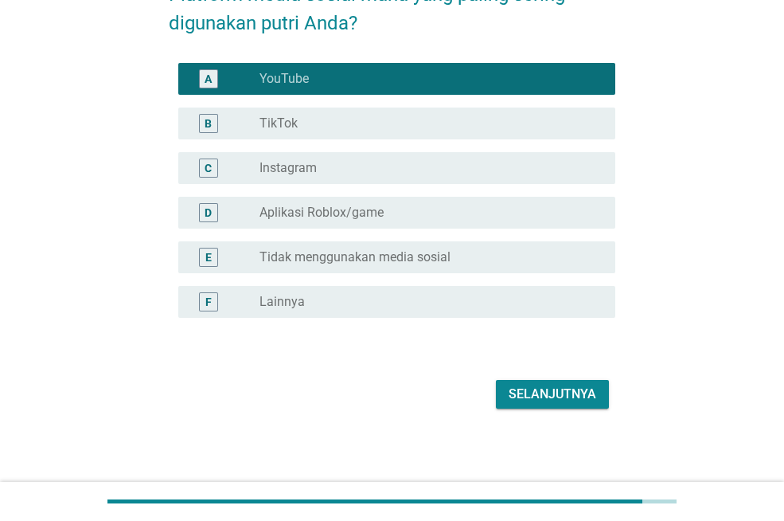
scroll to position [108, 0]
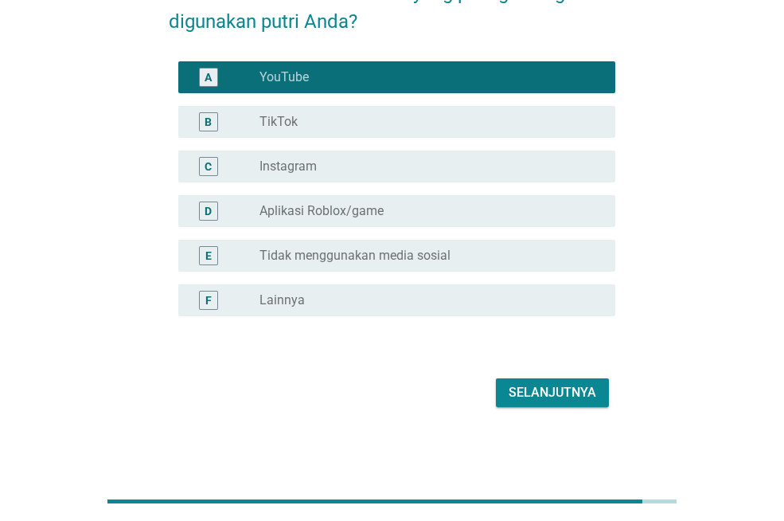
click at [525, 392] on div "Selanjutnya" at bounding box center [553, 392] width 88 height 19
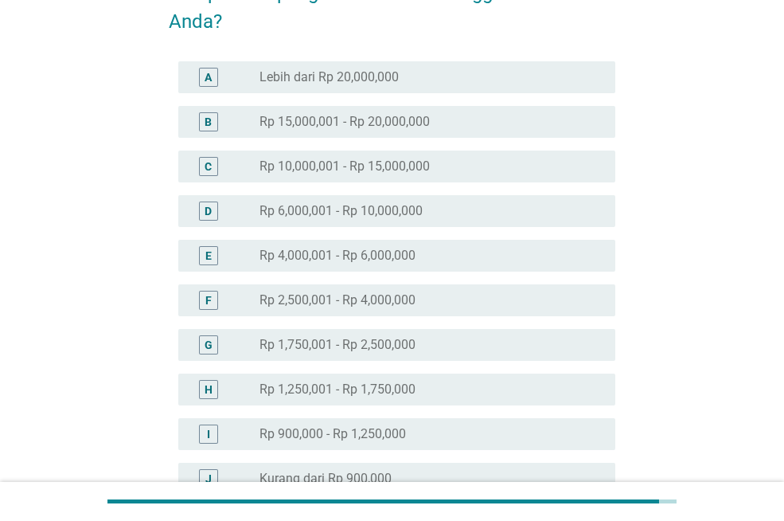
scroll to position [0, 0]
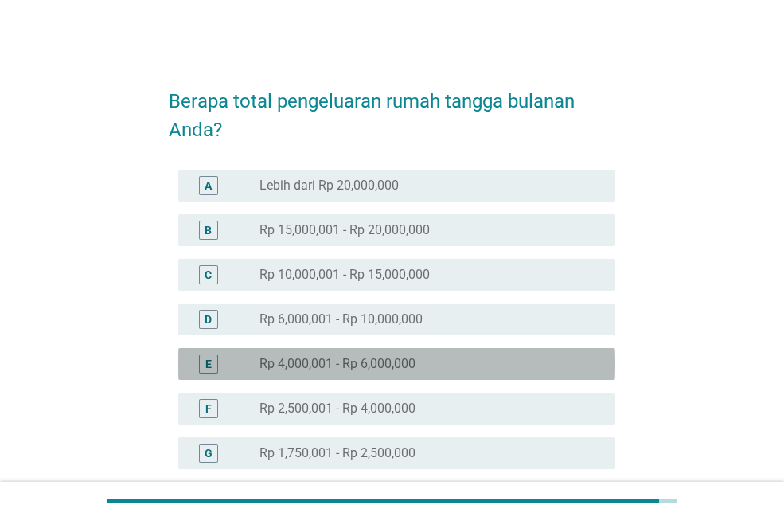
click at [410, 361] on label "Rp 4,000,001 - Rp 6,000,000" at bounding box center [337, 364] width 156 height 16
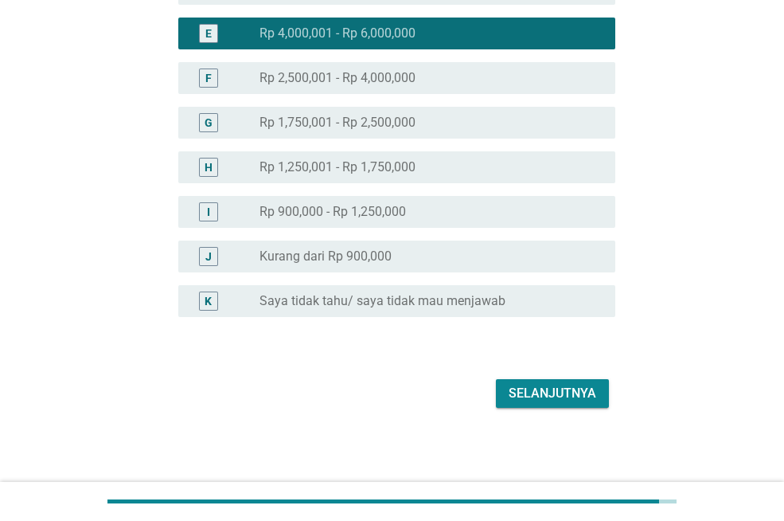
scroll to position [331, 0]
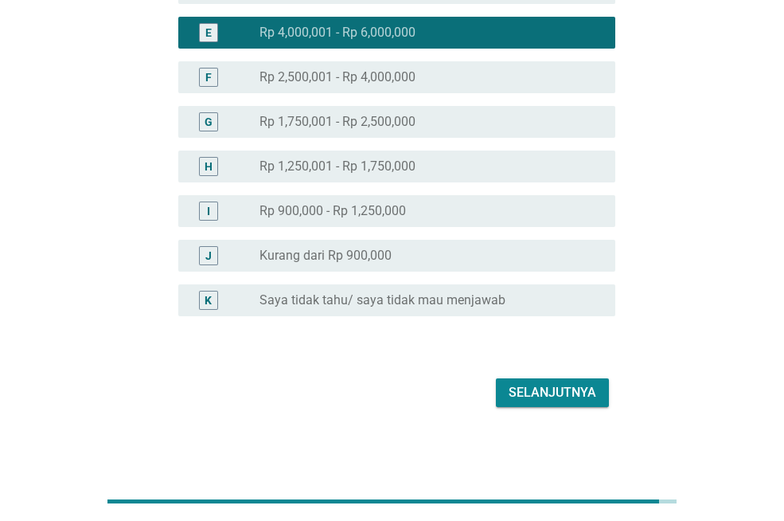
click at [537, 388] on div "Selanjutnya" at bounding box center [553, 392] width 88 height 19
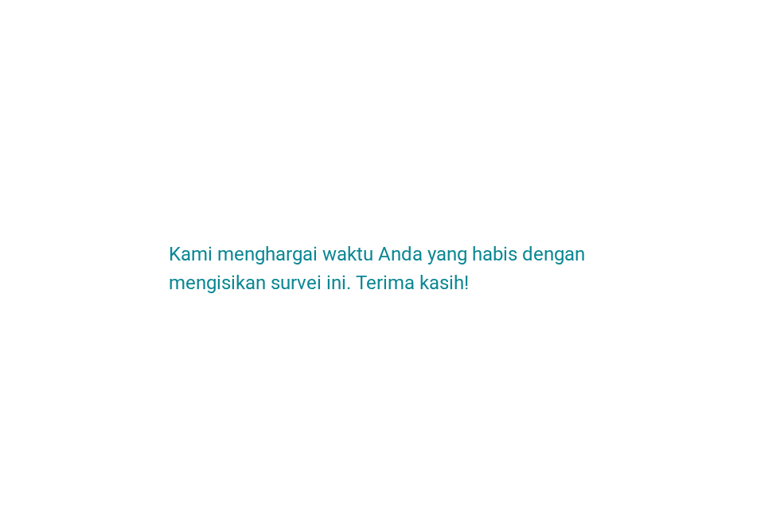
scroll to position [0, 0]
